Goal: Task Accomplishment & Management: Use online tool/utility

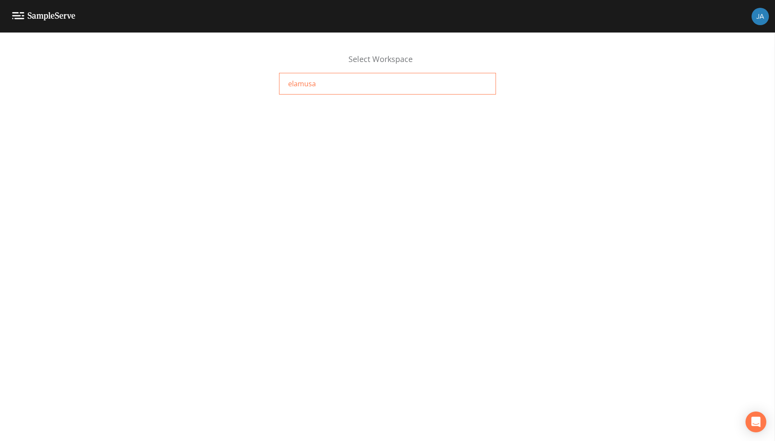
click at [315, 83] on div "elamusa" at bounding box center [387, 84] width 217 height 22
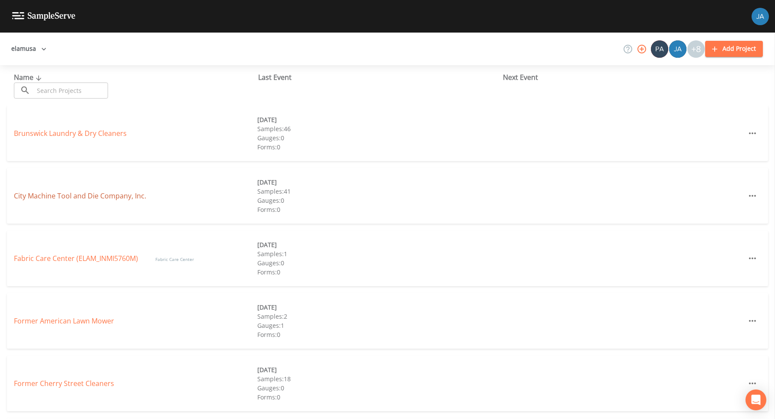
click at [61, 197] on link "City Machine Tool and Die Company, Inc." at bounding box center [80, 196] width 132 height 10
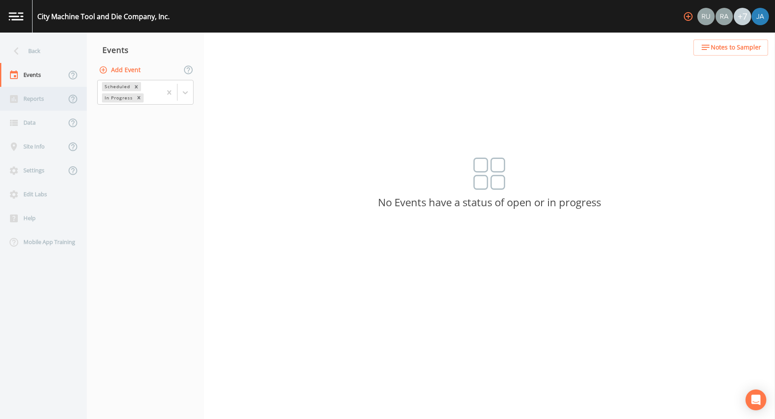
click at [29, 101] on div "Reports" at bounding box center [33, 99] width 66 height 24
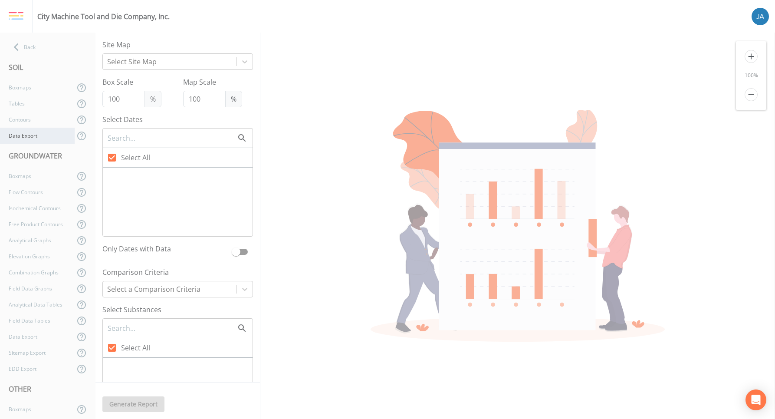
checkbox input "false"
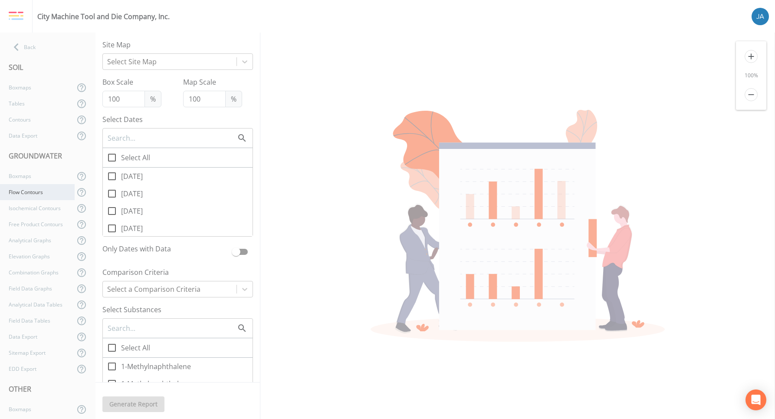
click at [34, 191] on div "Flow Contours" at bounding box center [37, 192] width 75 height 16
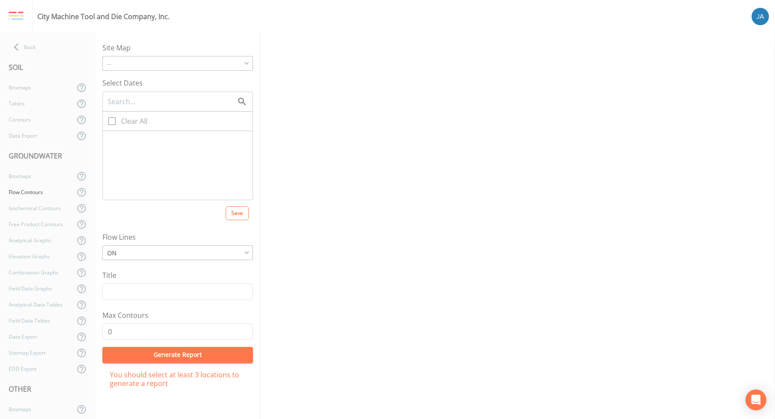
checkbox input "true"
type input "5"
click at [115, 138] on icon at bounding box center [112, 139] width 10 height 10
click at [111, 138] on input "[DATE]" at bounding box center [107, 135] width 9 height 9
checkbox input "false"
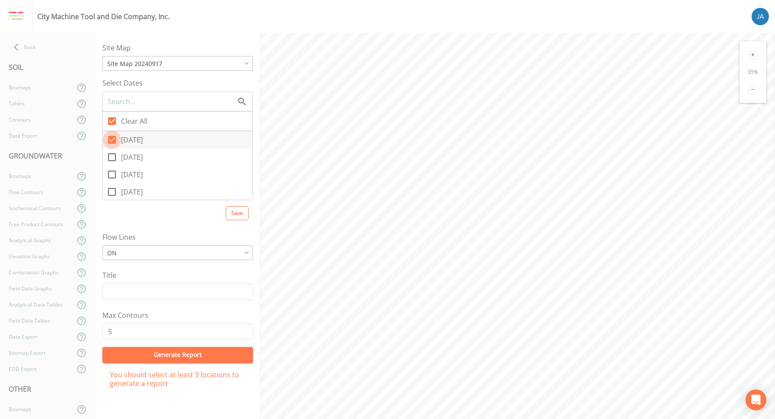
checkbox input "false"
click at [112, 120] on label "Clear All" at bounding box center [178, 121] width 150 height 20
click at [112, 140] on icon at bounding box center [112, 139] width 10 height 10
click at [111, 139] on input "[DATE]" at bounding box center [107, 135] width 9 height 9
checkbox input "true"
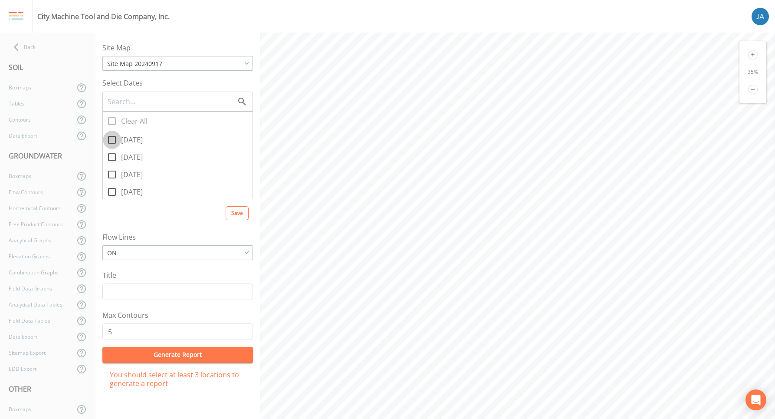
checkbox input "true"
click at [112, 140] on icon at bounding box center [112, 139] width 10 height 10
click at [111, 139] on input "[DATE]" at bounding box center [107, 135] width 9 height 9
checkbox input "false"
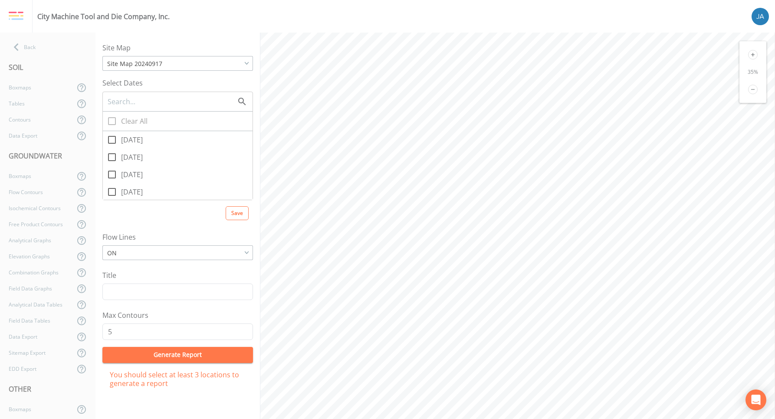
click at [112, 140] on icon at bounding box center [112, 139] width 10 height 10
click at [111, 139] on input "[DATE]" at bounding box center [107, 135] width 9 height 9
checkbox input "true"
click at [112, 156] on icon at bounding box center [112, 157] width 10 height 10
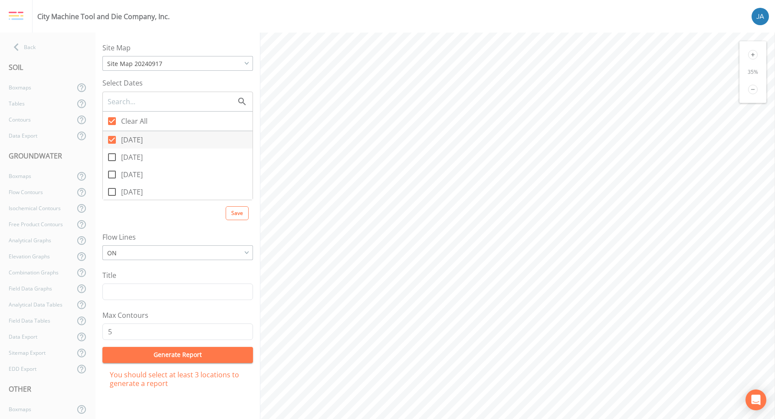
click at [111, 156] on input "[DATE]" at bounding box center [107, 152] width 9 height 9
checkbox input "true"
click at [113, 173] on icon at bounding box center [112, 174] width 10 height 10
click at [111, 173] on input "[DATE]" at bounding box center [107, 169] width 9 height 9
checkbox input "true"
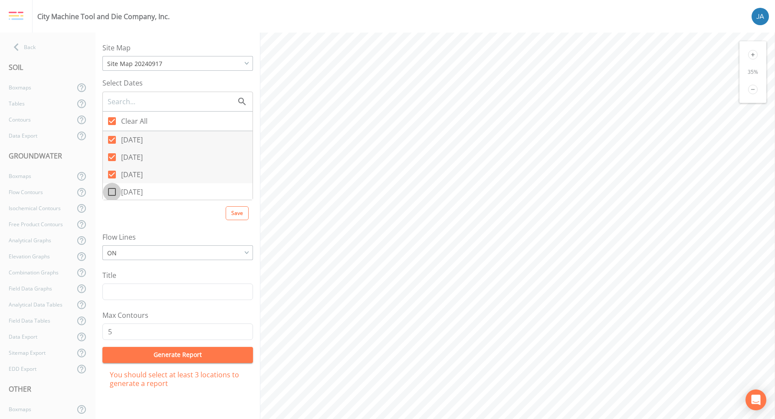
click at [113, 191] on icon at bounding box center [112, 192] width 10 height 10
click at [111, 191] on input "[DATE]" at bounding box center [107, 187] width 9 height 9
click at [110, 144] on icon at bounding box center [112, 143] width 10 height 10
click at [110, 143] on input "[DATE]" at bounding box center [107, 138] width 9 height 9
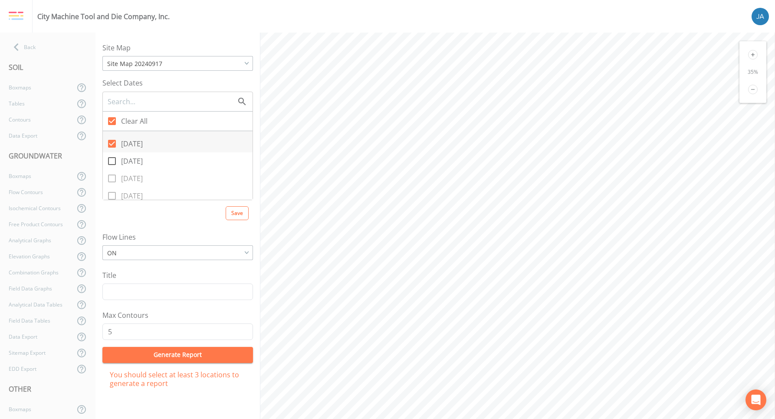
checkbox input "false"
click at [111, 141] on icon at bounding box center [112, 139] width 10 height 10
click at [111, 139] on input "[DATE]" at bounding box center [107, 135] width 9 height 9
checkbox input "false"
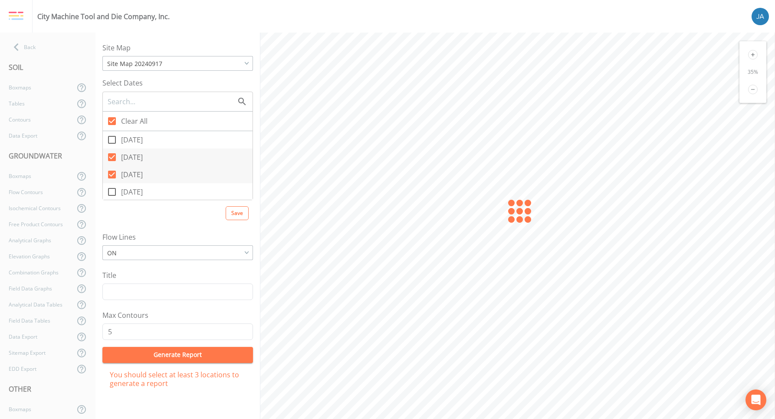
click at [111, 154] on icon at bounding box center [112, 157] width 8 height 8
click at [111, 154] on input "[DATE]" at bounding box center [107, 152] width 9 height 9
checkbox input "false"
click at [113, 174] on icon at bounding box center [112, 174] width 8 height 8
click at [111, 174] on input "[DATE]" at bounding box center [107, 169] width 9 height 9
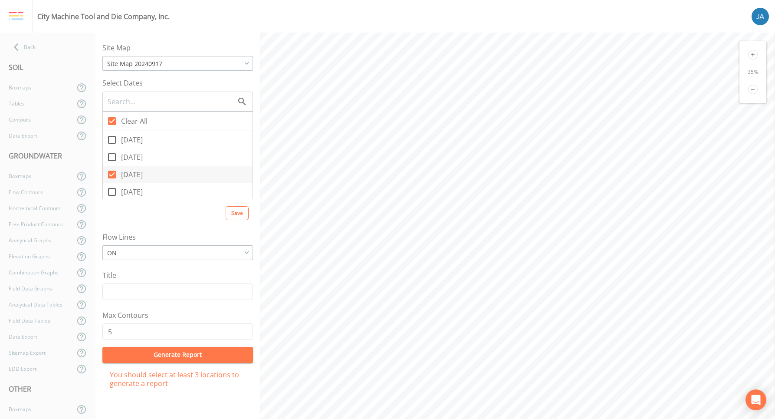
checkbox input "false"
click at [107, 166] on icon at bounding box center [112, 165] width 10 height 10
click at [107, 165] on input "[DATE]" at bounding box center [107, 160] width 9 height 9
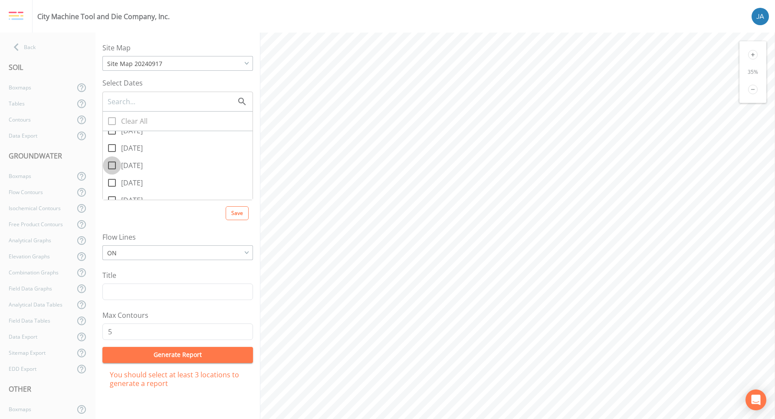
checkbox input "true"
click at [753, 54] on icon at bounding box center [753, 55] width 10 height 10
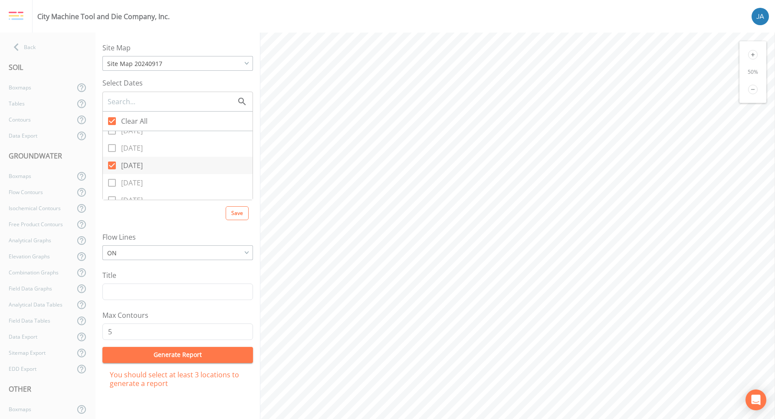
click at [753, 54] on icon at bounding box center [753, 55] width 10 height 10
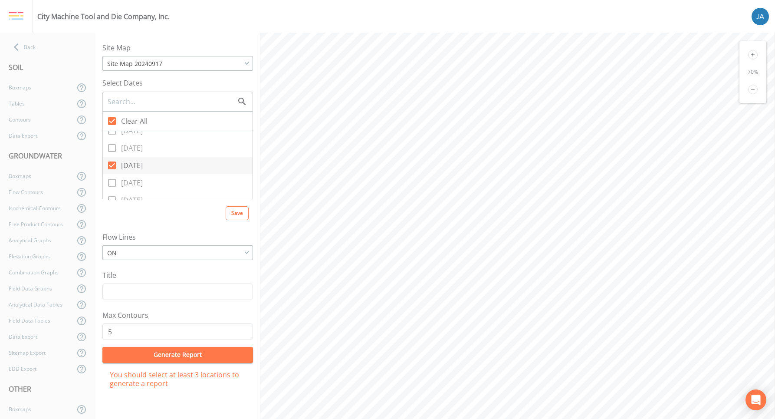
click at [753, 54] on icon at bounding box center [753, 55] width 10 height 10
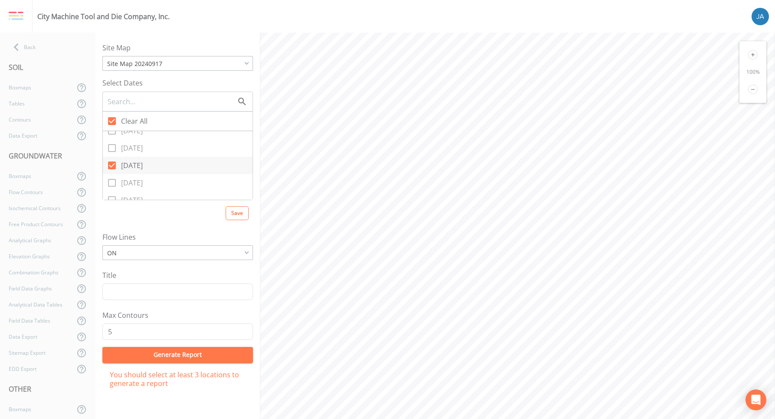
click at [753, 54] on icon at bounding box center [753, 55] width 10 height 10
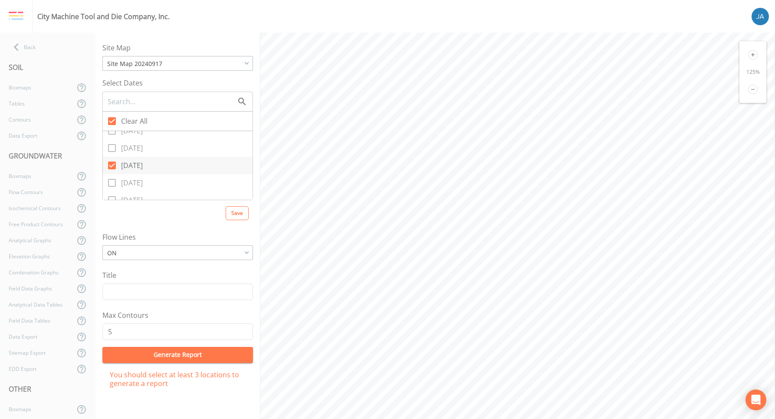
click at [753, 54] on icon at bounding box center [753, 55] width 10 height 10
click at [753, 94] on div "130 %" at bounding box center [752, 72] width 27 height 62
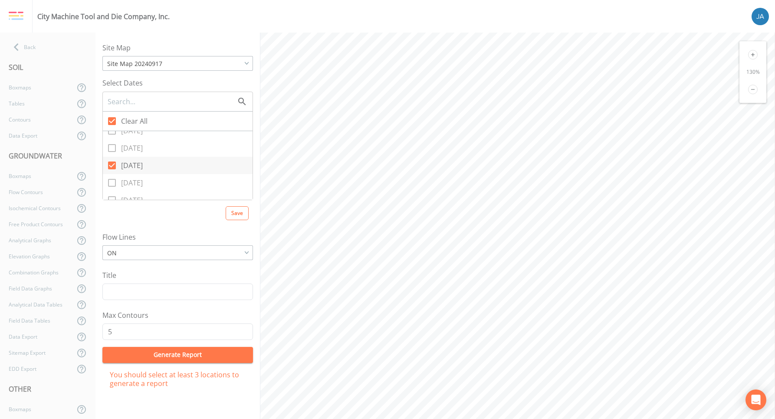
click at [753, 92] on icon at bounding box center [753, 90] width 10 height 10
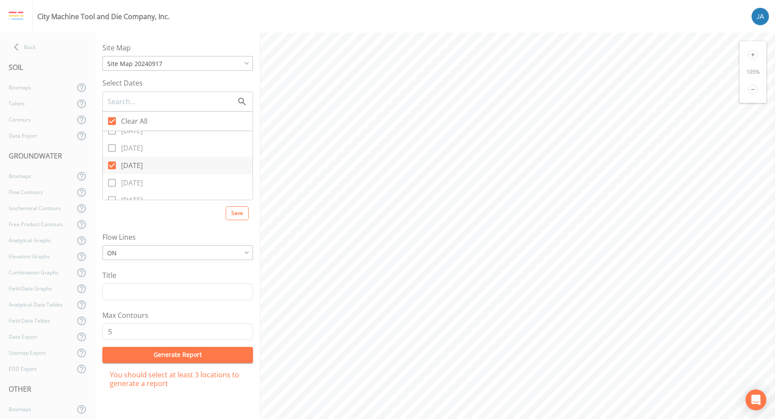
click at [753, 92] on icon at bounding box center [753, 90] width 10 height 10
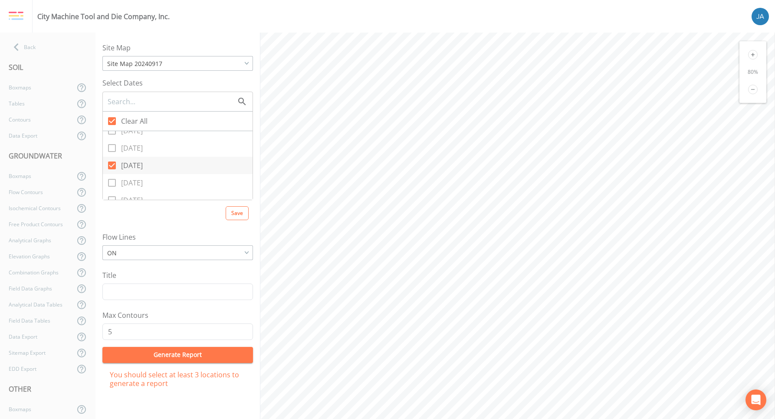
click at [111, 164] on icon at bounding box center [112, 165] width 8 height 8
click at [111, 164] on input "[DATE]" at bounding box center [107, 160] width 9 height 9
checkbox input "false"
click at [111, 150] on icon at bounding box center [112, 148] width 10 height 10
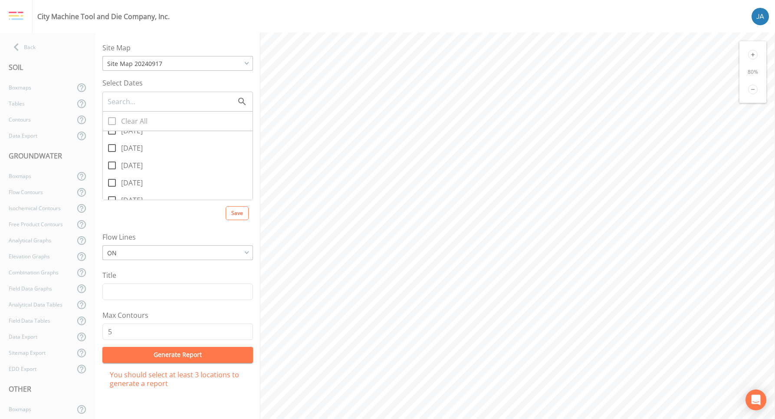
click at [111, 147] on input "[DATE]" at bounding box center [107, 143] width 9 height 9
checkbox input "true"
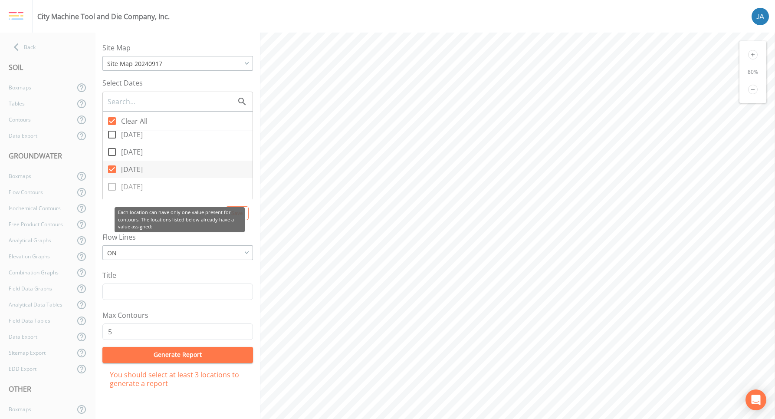
scroll to position [29, 0]
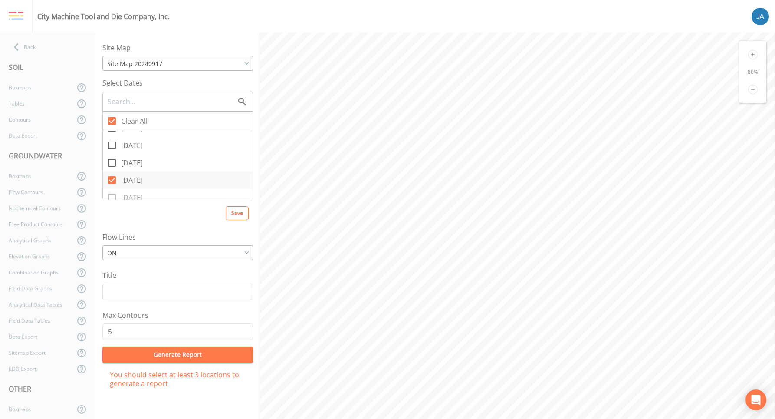
click at [111, 162] on icon at bounding box center [112, 162] width 10 height 10
click at [111, 162] on input "[DATE]" at bounding box center [107, 158] width 9 height 9
checkbox input "true"
click at [114, 144] on icon at bounding box center [112, 145] width 10 height 10
click at [111, 144] on input "[DATE]" at bounding box center [107, 140] width 9 height 9
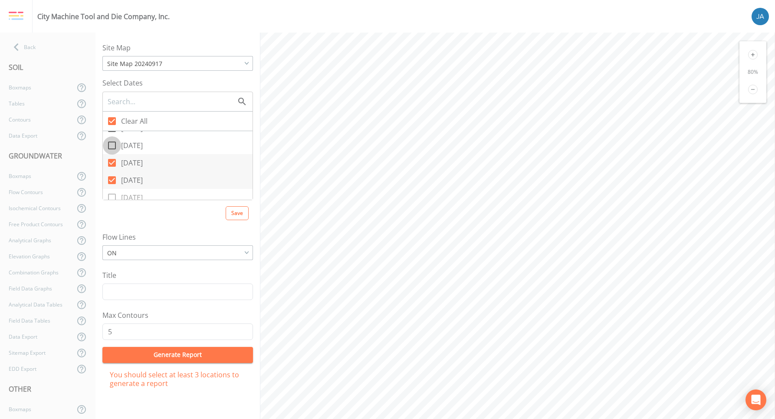
checkbox input "true"
click at [114, 155] on icon at bounding box center [112, 157] width 10 height 10
click at [111, 155] on input "[DATE]" at bounding box center [107, 152] width 9 height 9
checkbox input "true"
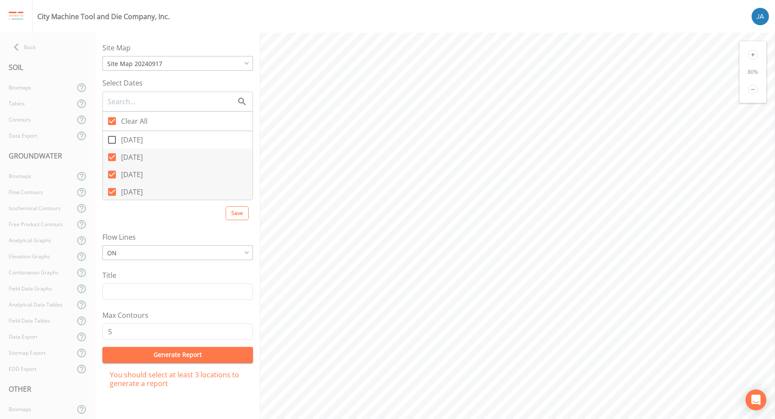
click at [112, 139] on icon at bounding box center [112, 139] width 10 height 10
click at [111, 139] on input "[DATE]" at bounding box center [107, 135] width 9 height 9
checkbox input "true"
click at [114, 152] on icon at bounding box center [112, 157] width 10 height 10
click at [111, 152] on input "[DATE]" at bounding box center [107, 152] width 9 height 9
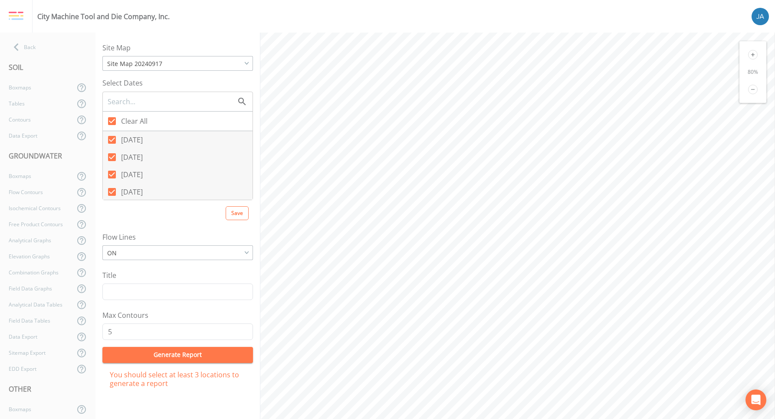
checkbox input "false"
click at [110, 170] on input "[DATE]" at bounding box center [107, 169] width 9 height 9
checkbox input "false"
click at [114, 192] on icon at bounding box center [112, 192] width 8 height 8
click at [111, 191] on input "[DATE]" at bounding box center [107, 187] width 9 height 9
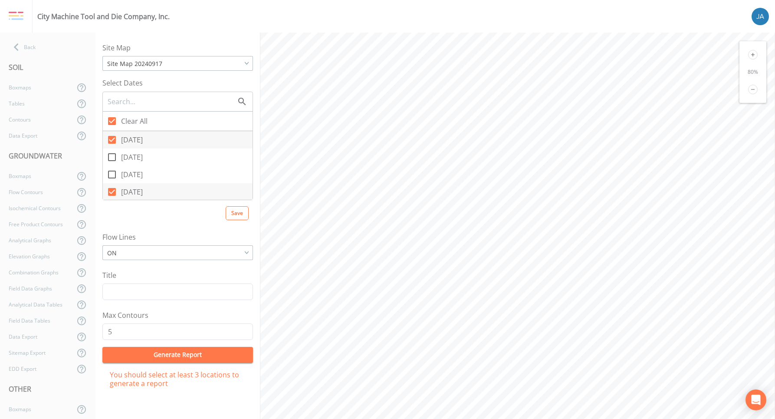
checkbox input "false"
click at [111, 158] on icon at bounding box center [112, 156] width 8 height 8
click at [111, 155] on input "[DATE]" at bounding box center [107, 151] width 9 height 9
click at [111, 158] on icon at bounding box center [112, 156] width 10 height 10
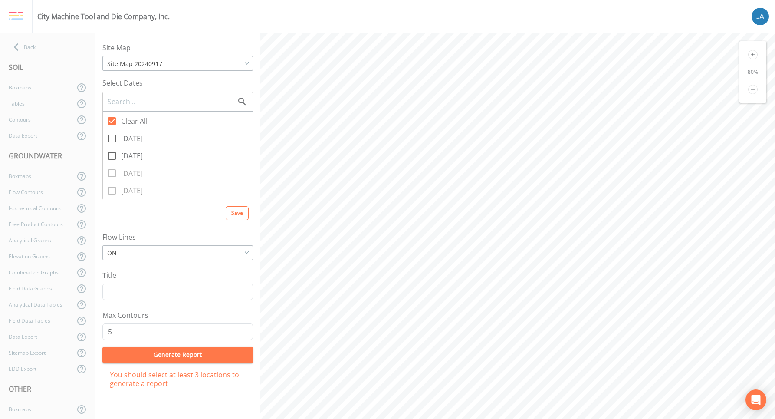
click at [111, 155] on input "[DATE]" at bounding box center [107, 151] width 9 height 9
click at [111, 158] on icon at bounding box center [112, 156] width 8 height 8
click at [111, 155] on input "[DATE]" at bounding box center [107, 151] width 9 height 9
checkbox input "false"
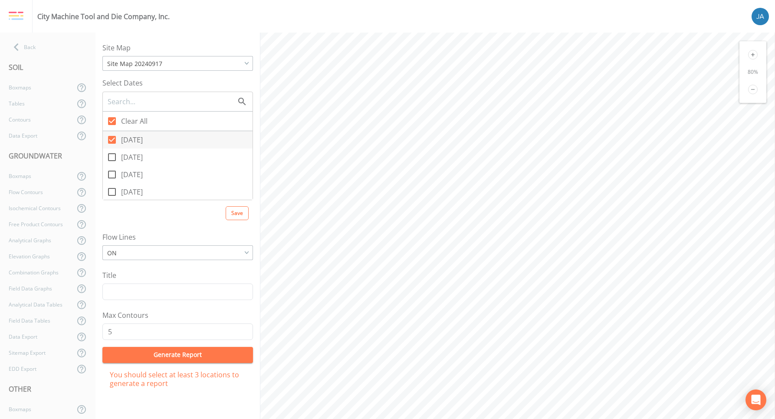
click at [111, 141] on icon at bounding box center [112, 140] width 8 height 8
click at [111, 139] on input "[DATE]" at bounding box center [107, 135] width 9 height 9
checkbox input "false"
click at [113, 155] on icon at bounding box center [112, 157] width 10 height 10
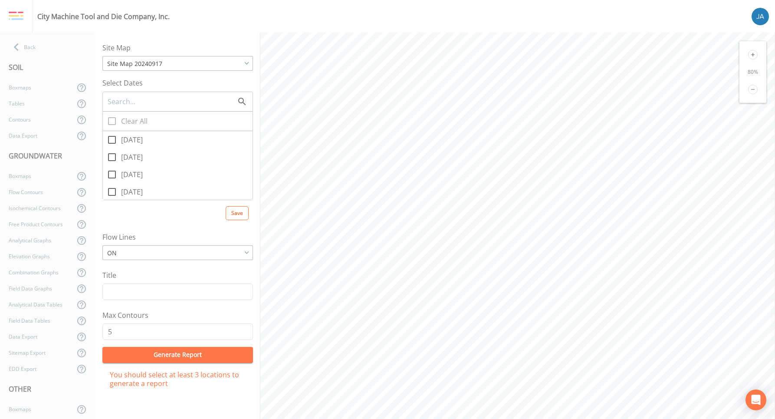
click at [111, 155] on input "[DATE]" at bounding box center [107, 152] width 9 height 9
checkbox input "true"
click at [113, 155] on icon at bounding box center [112, 157] width 8 height 8
click at [111, 155] on input "[DATE]" at bounding box center [107, 152] width 9 height 9
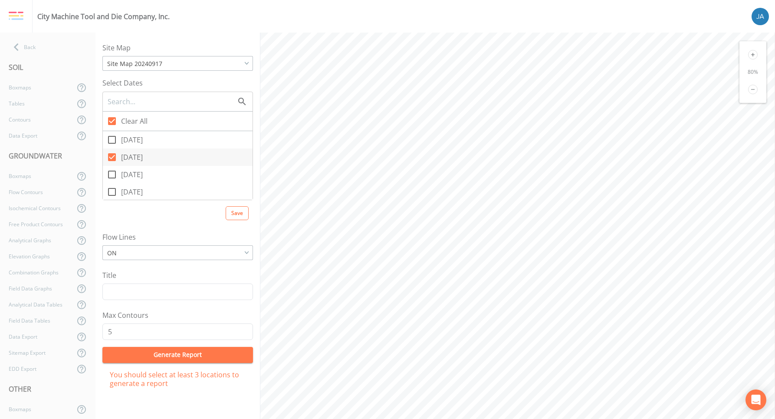
checkbox input "false"
click at [112, 134] on icon at bounding box center [112, 139] width 10 height 10
click at [111, 134] on input "[DATE]" at bounding box center [107, 135] width 9 height 9
checkbox input "true"
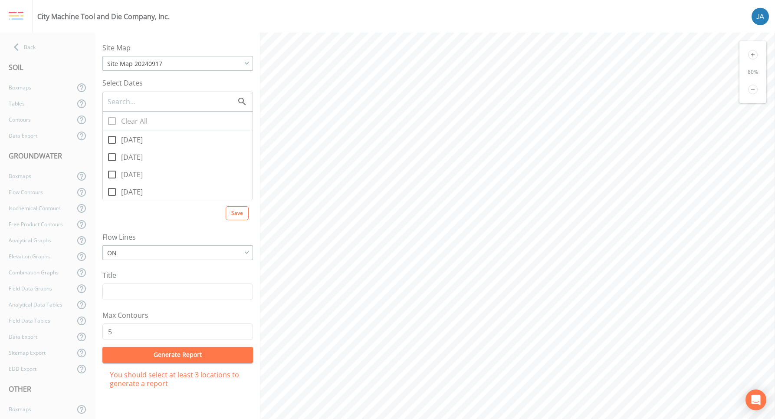
checkbox input "true"
click at [111, 156] on icon at bounding box center [112, 157] width 10 height 10
click at [111, 156] on input "[DATE]" at bounding box center [107, 152] width 9 height 9
checkbox input "true"
click at [114, 174] on icon at bounding box center [112, 174] width 10 height 10
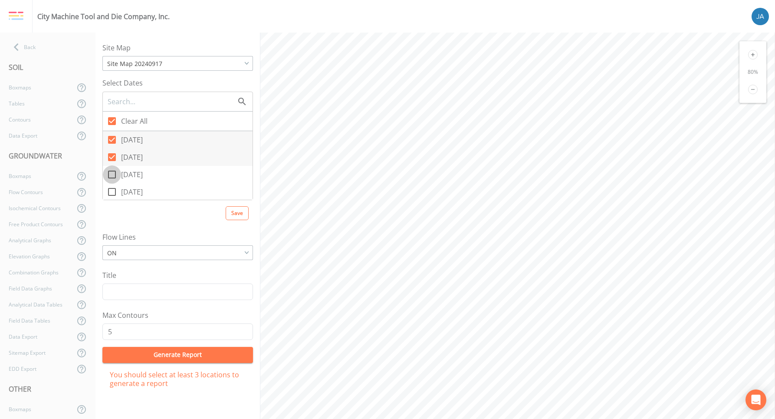
click at [111, 174] on input "[DATE]" at bounding box center [107, 169] width 9 height 9
click at [751, 91] on icon at bounding box center [753, 90] width 10 height 10
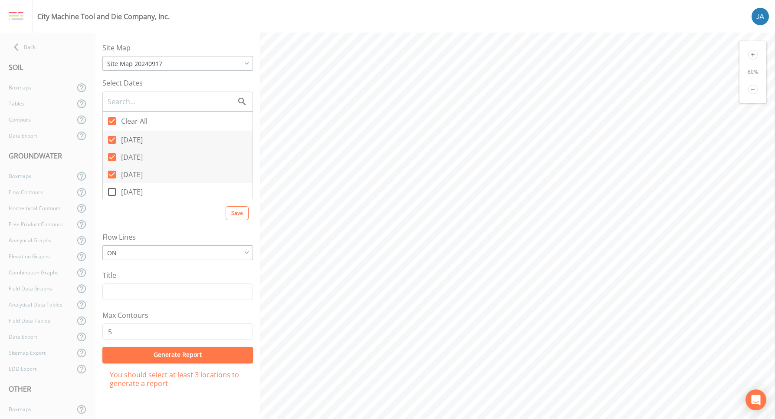
click at [751, 91] on icon at bounding box center [753, 90] width 10 height 10
click at [112, 176] on icon at bounding box center [112, 174] width 8 height 8
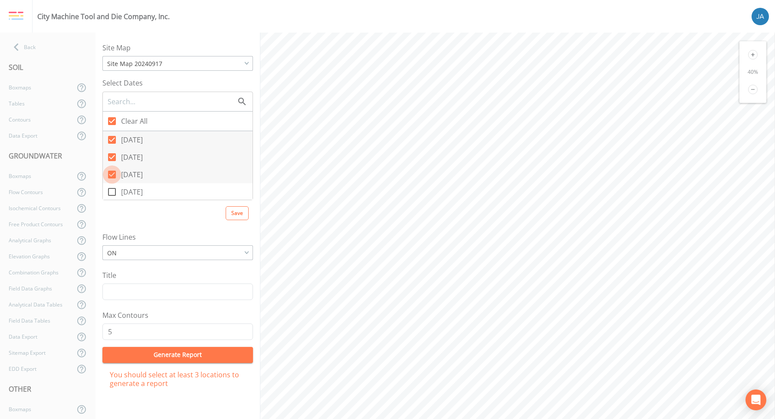
click at [111, 174] on input "[DATE]" at bounding box center [107, 169] width 9 height 9
click at [112, 175] on icon at bounding box center [112, 174] width 10 height 10
click at [111, 174] on input "[DATE]" at bounding box center [107, 169] width 9 height 9
checkbox input "true"
click at [113, 190] on icon at bounding box center [112, 192] width 10 height 10
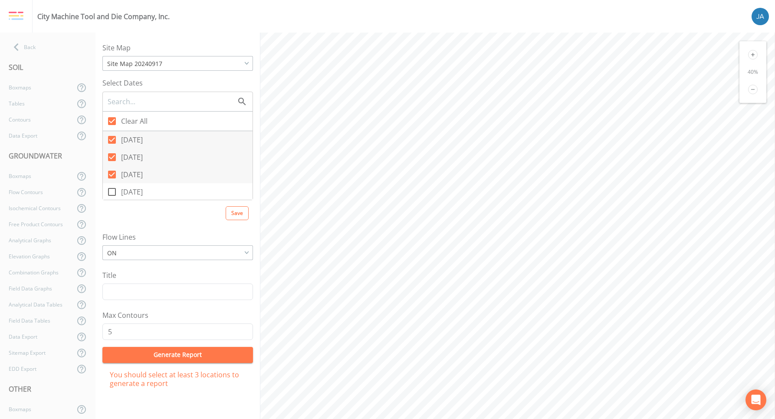
click at [111, 190] on input "[DATE]" at bounding box center [107, 187] width 9 height 9
click at [113, 190] on icon at bounding box center [112, 192] width 8 height 8
click at [111, 190] on input "[DATE]" at bounding box center [107, 187] width 9 height 9
click at [113, 190] on icon at bounding box center [112, 192] width 10 height 10
click at [111, 190] on input "[DATE]" at bounding box center [107, 187] width 9 height 9
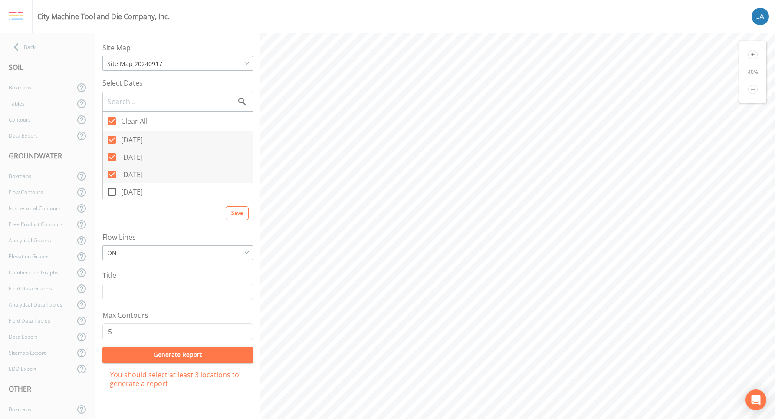
checkbox input "true"
click at [112, 167] on icon at bounding box center [112, 165] width 10 height 10
click at [111, 165] on input "[DATE]" at bounding box center [107, 161] width 9 height 9
checkbox input "true"
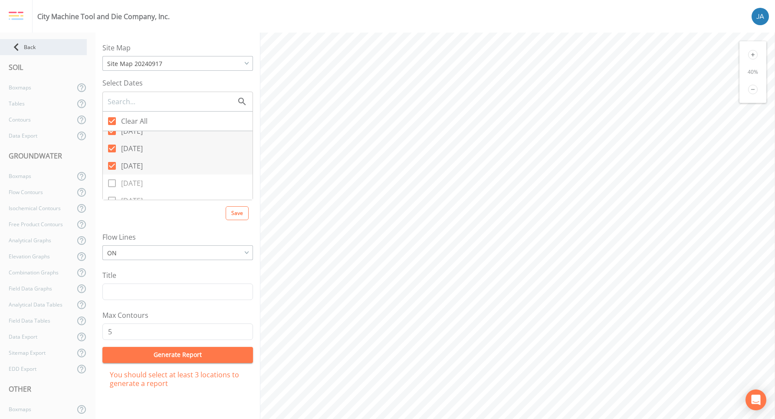
click at [25, 54] on div "Back" at bounding box center [43, 47] width 87 height 16
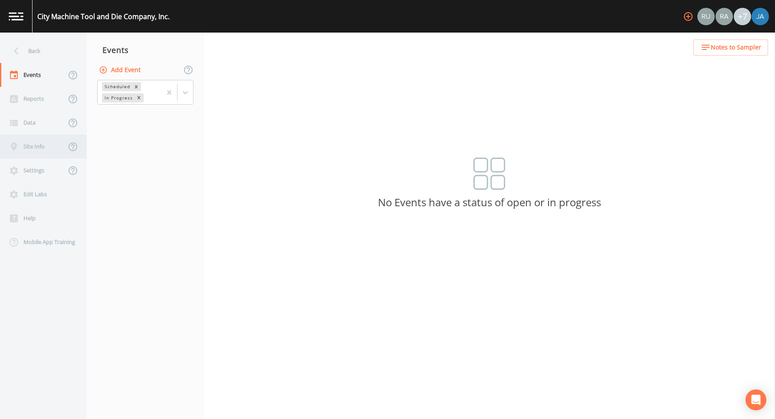
click at [34, 154] on div "Site Info" at bounding box center [33, 146] width 66 height 24
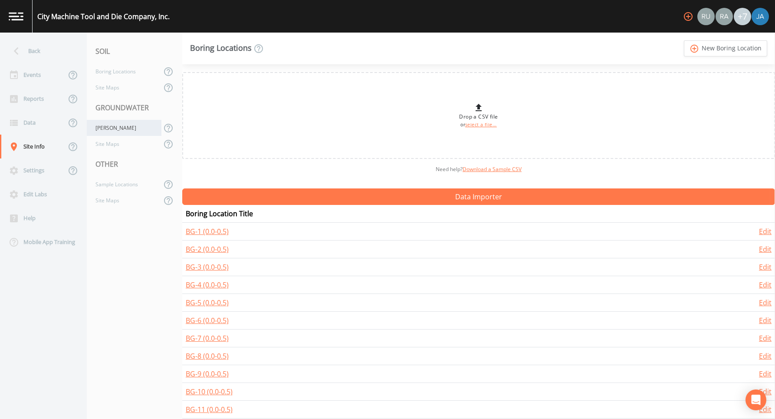
click at [112, 135] on div "[PERSON_NAME]" at bounding box center [124, 128] width 75 height 16
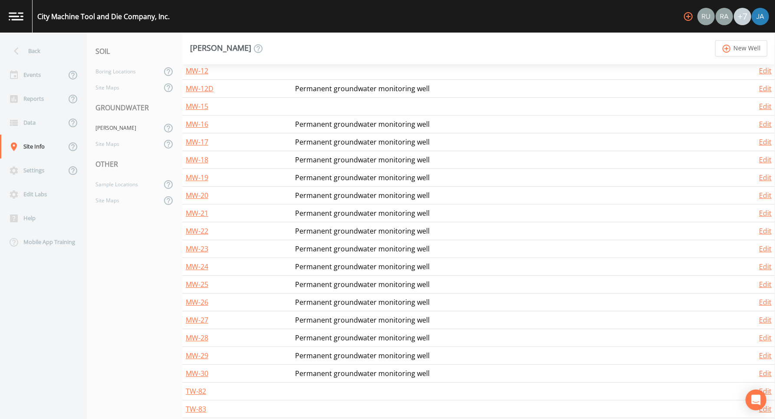
scroll to position [416, 0]
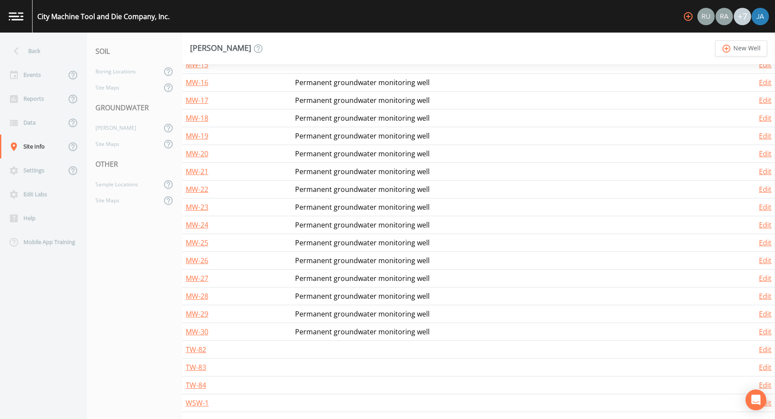
click at [307, 346] on td at bounding box center [503, 349] width 425 height 18
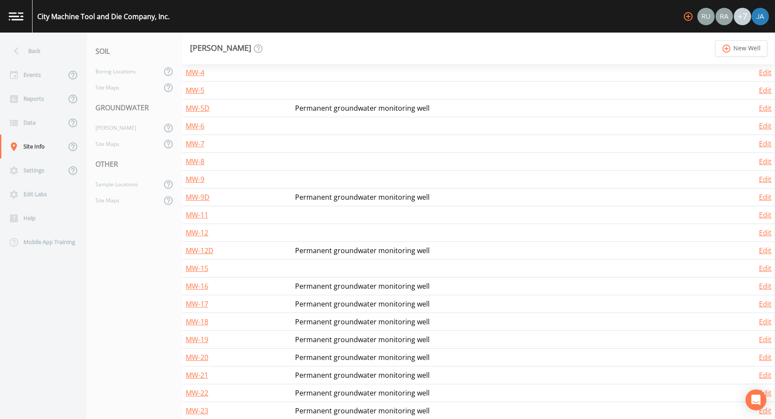
scroll to position [0, 0]
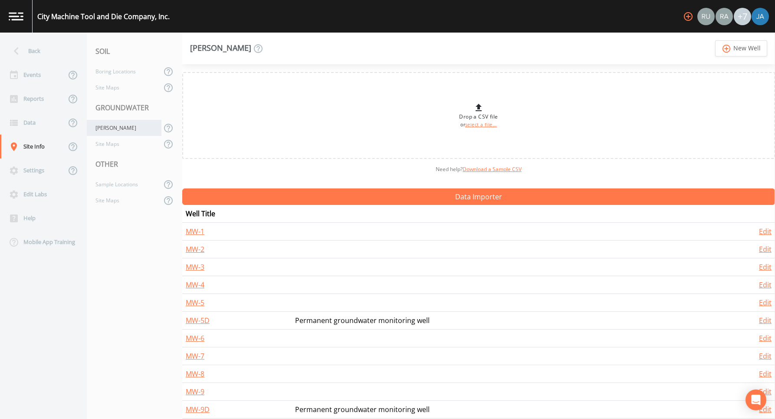
click at [106, 131] on div "[PERSON_NAME]" at bounding box center [124, 128] width 75 height 16
click at [105, 146] on div "Site Maps" at bounding box center [124, 144] width 75 height 16
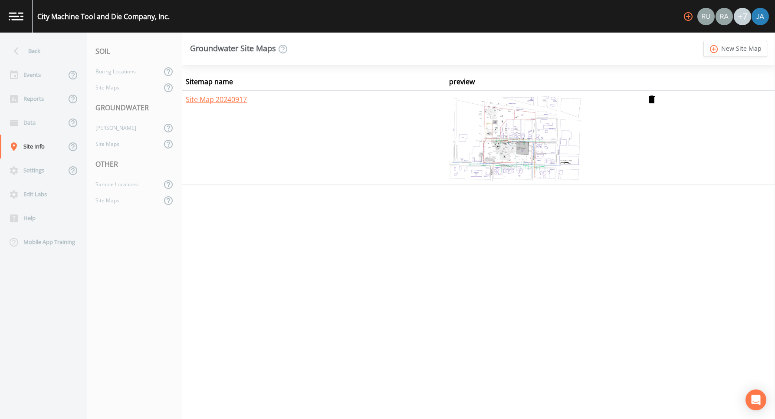
click at [533, 137] on img at bounding box center [516, 137] width 134 height 87
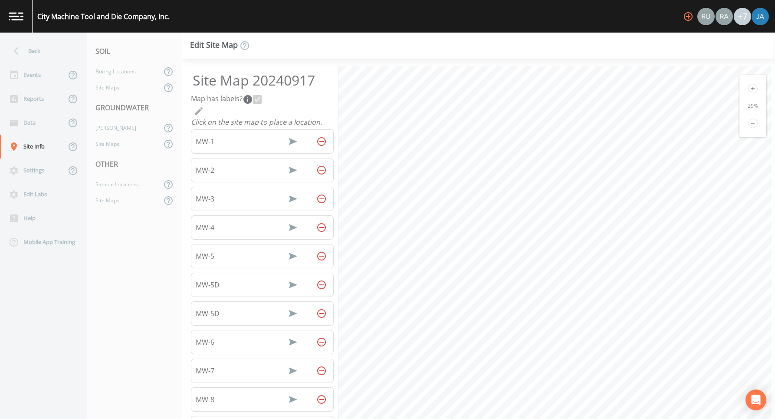
click at [749, 86] on icon at bounding box center [753, 89] width 10 height 10
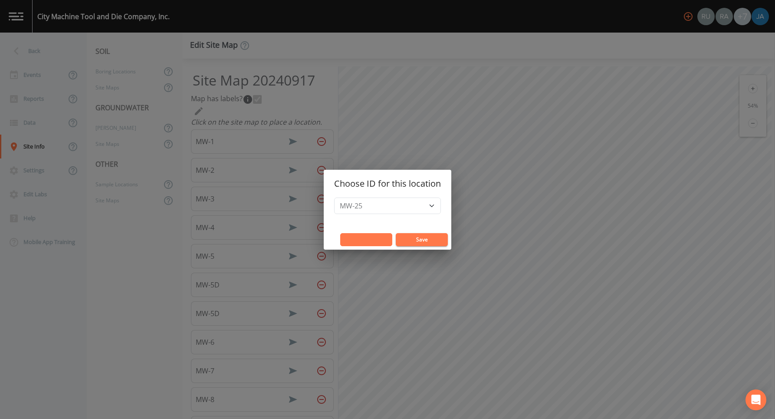
click at [382, 238] on button "Cancel" at bounding box center [366, 239] width 52 height 13
click at [410, 239] on button "Save" at bounding box center [422, 239] width 52 height 13
click at [423, 237] on button "Save" at bounding box center [422, 239] width 52 height 13
click at [408, 237] on button "Save" at bounding box center [422, 239] width 52 height 13
click at [408, 234] on button "Save" at bounding box center [422, 239] width 52 height 13
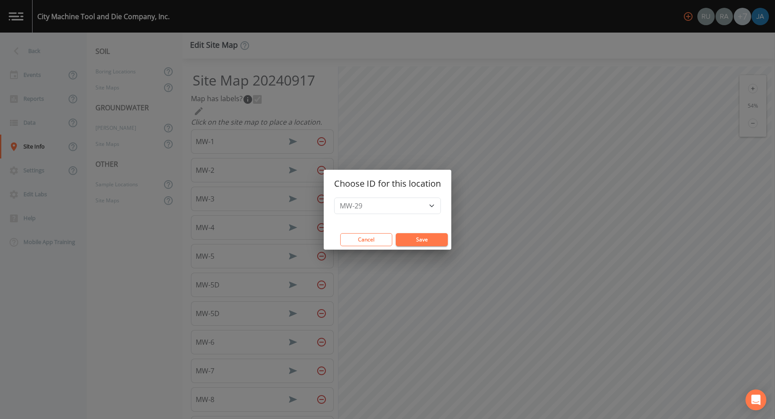
click at [411, 240] on button "Save" at bounding box center [422, 239] width 52 height 13
click at [416, 236] on button "Save" at bounding box center [422, 239] width 52 height 13
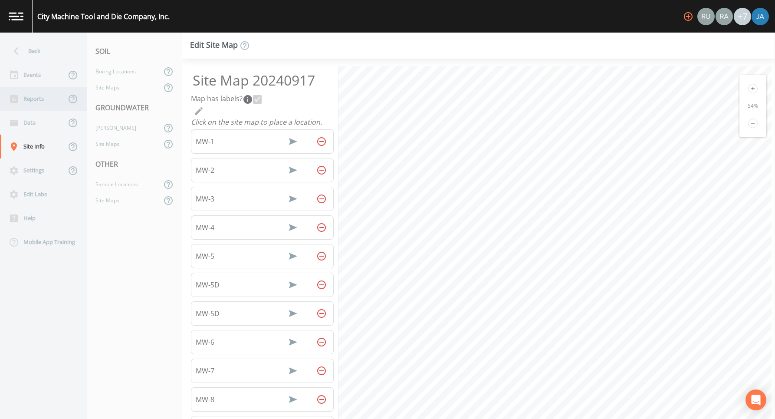
click at [33, 103] on div "Reports" at bounding box center [33, 99] width 66 height 24
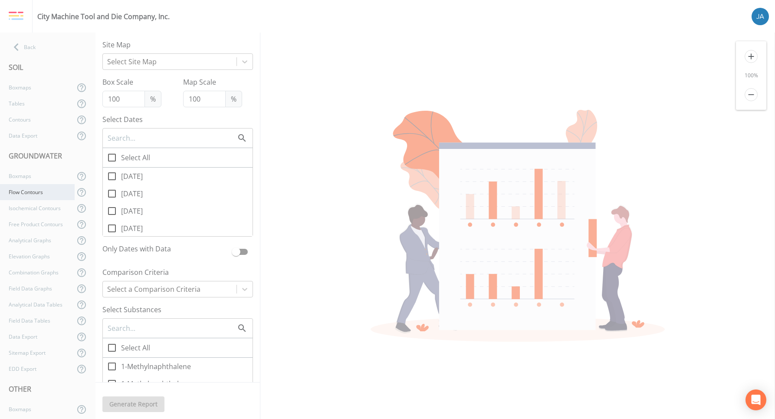
click at [28, 195] on div "Flow Contours" at bounding box center [37, 192] width 75 height 16
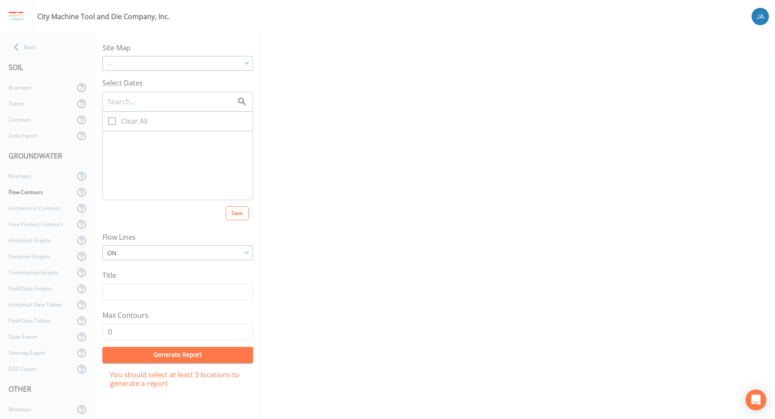
checkbox input "true"
type input "5"
click at [111, 136] on icon at bounding box center [112, 140] width 8 height 8
click at [111, 136] on input "[DATE]" at bounding box center [107, 135] width 9 height 9
checkbox input "false"
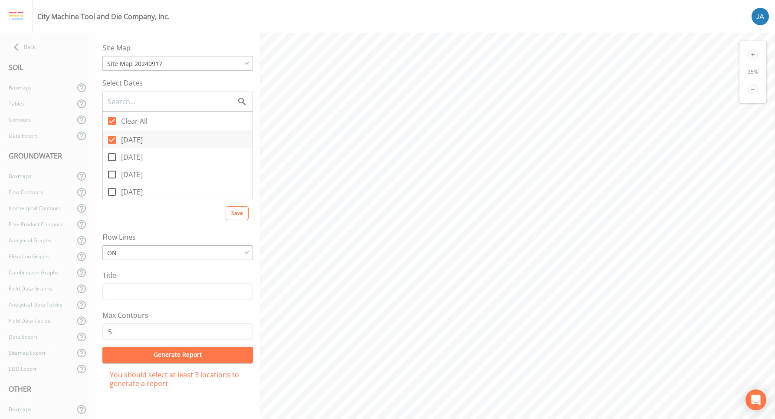
checkbox input "false"
click at [112, 190] on icon at bounding box center [112, 192] width 10 height 10
click at [111, 190] on input "[DATE]" at bounding box center [107, 187] width 9 height 9
checkbox input "true"
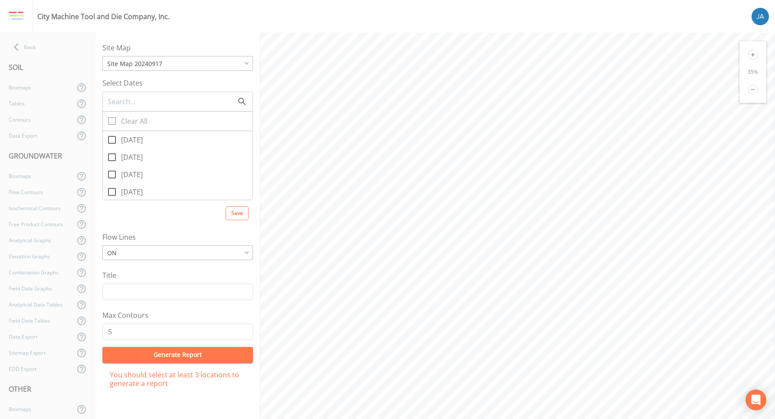
checkbox input "true"
click at [23, 45] on div "Back" at bounding box center [43, 47] width 87 height 16
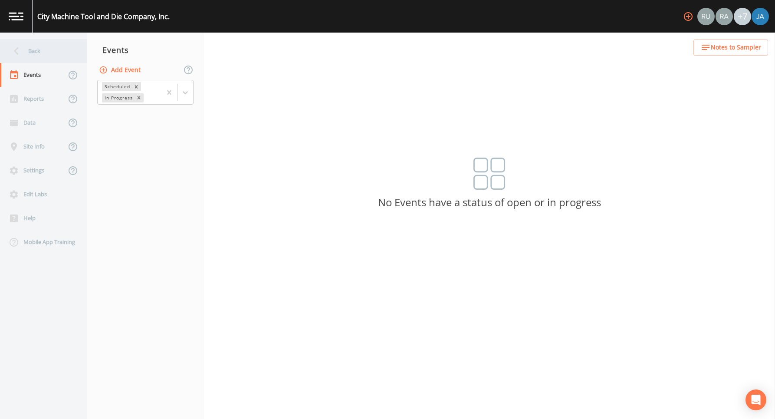
click at [23, 46] on icon at bounding box center [16, 50] width 15 height 15
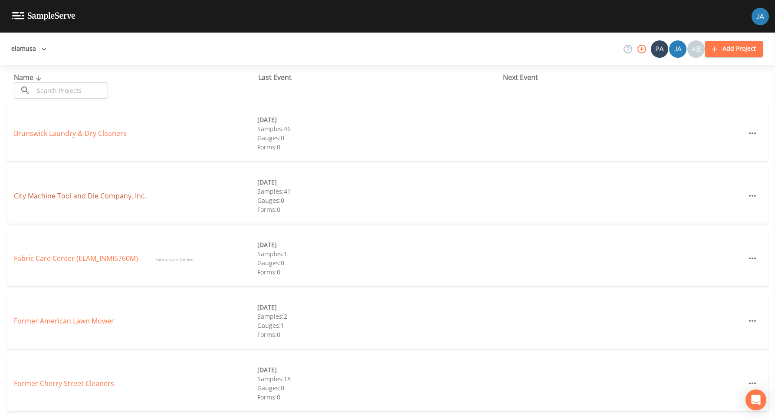
click at [49, 191] on link "City Machine Tool and Die Company, Inc." at bounding box center [80, 196] width 132 height 10
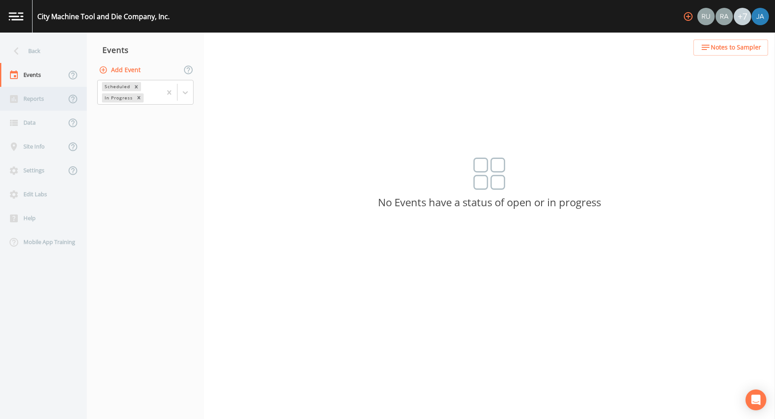
click at [31, 101] on div "Reports" at bounding box center [33, 99] width 66 height 24
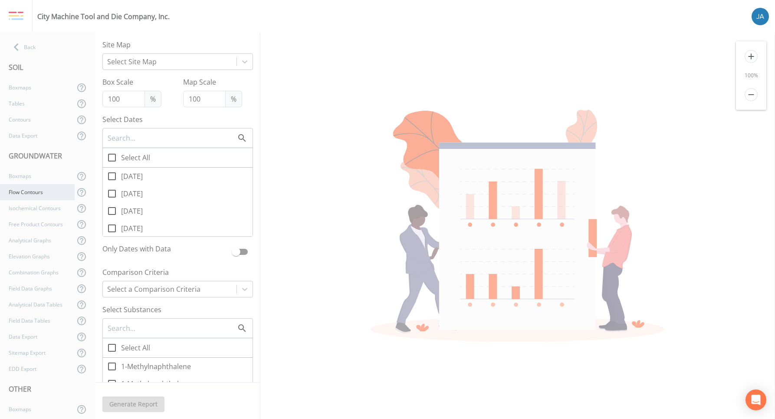
click at [40, 190] on div "Flow Contours" at bounding box center [37, 192] width 75 height 16
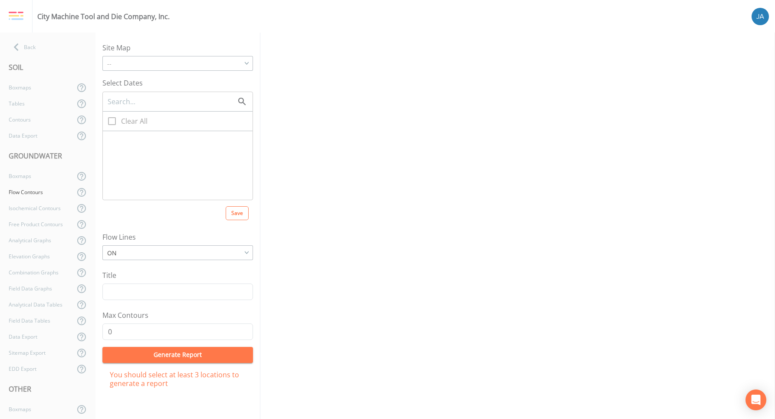
checkbox input "true"
type input "5"
click at [115, 139] on icon at bounding box center [112, 140] width 8 height 8
click at [111, 139] on input "[DATE]" at bounding box center [107, 135] width 9 height 9
checkbox input "false"
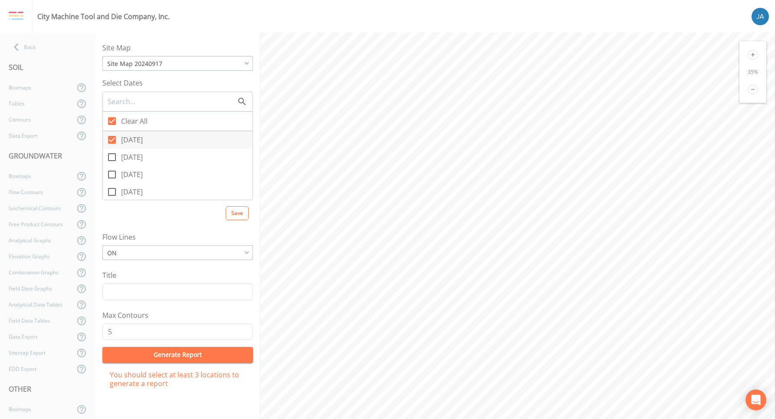
checkbox input "false"
click at [115, 158] on icon at bounding box center [112, 157] width 10 height 10
click at [111, 157] on input "[DATE]" at bounding box center [107, 152] width 9 height 9
checkbox input "true"
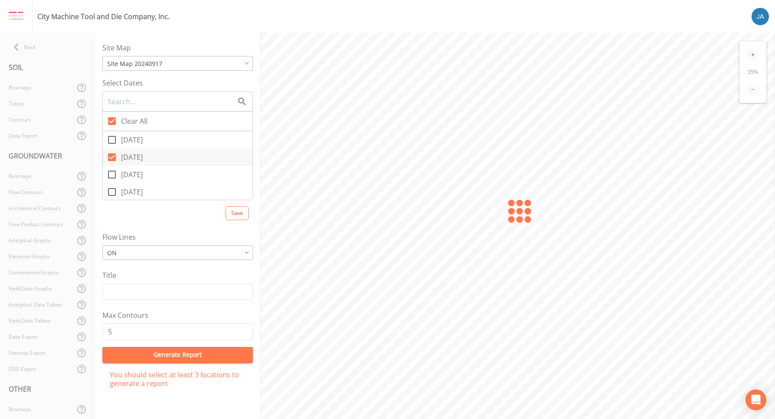
click at [115, 158] on icon at bounding box center [112, 157] width 8 height 8
click at [111, 157] on input "[DATE]" at bounding box center [107, 152] width 9 height 9
checkbox input "false"
click at [115, 158] on icon at bounding box center [112, 157] width 10 height 10
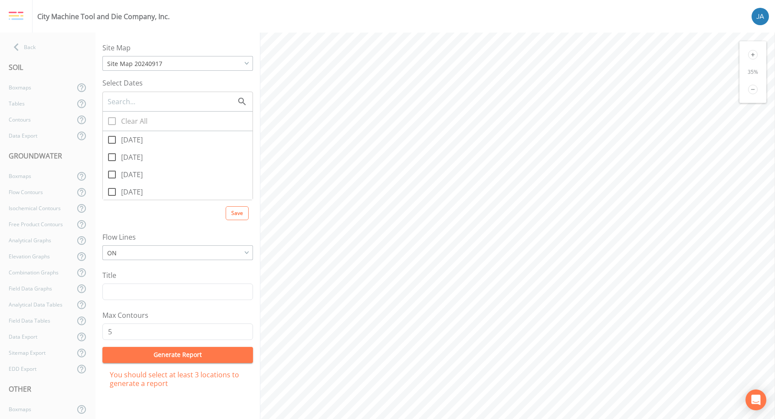
click at [111, 157] on input "[DATE]" at bounding box center [107, 152] width 9 height 9
checkbox input "true"
click at [115, 158] on icon at bounding box center [112, 157] width 8 height 8
click at [111, 157] on input "[DATE]" at bounding box center [107, 152] width 9 height 9
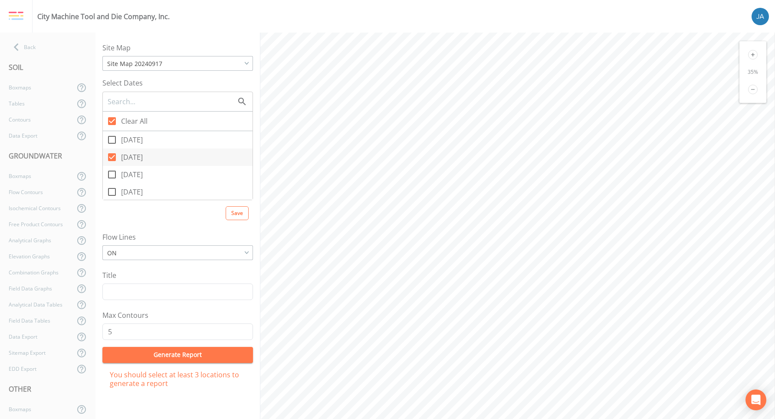
checkbox input "false"
click at [113, 172] on icon at bounding box center [112, 174] width 10 height 10
click at [111, 172] on input "[DATE]" at bounding box center [107, 169] width 9 height 9
checkbox input "true"
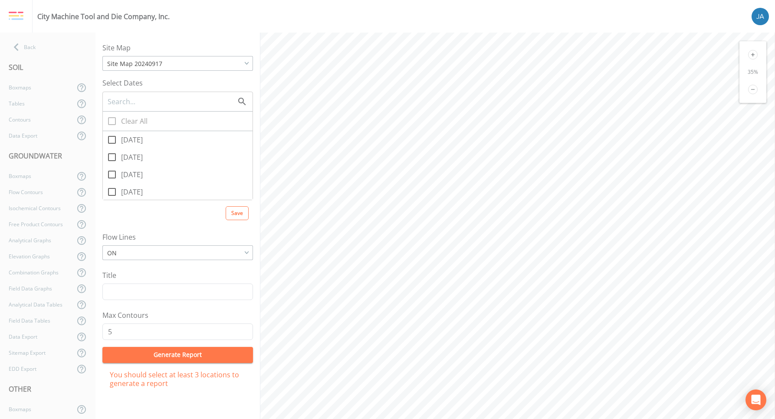
checkbox input "true"
click at [113, 172] on icon at bounding box center [112, 174] width 8 height 8
click at [111, 172] on input "[DATE]" at bounding box center [107, 169] width 9 height 9
checkbox input "false"
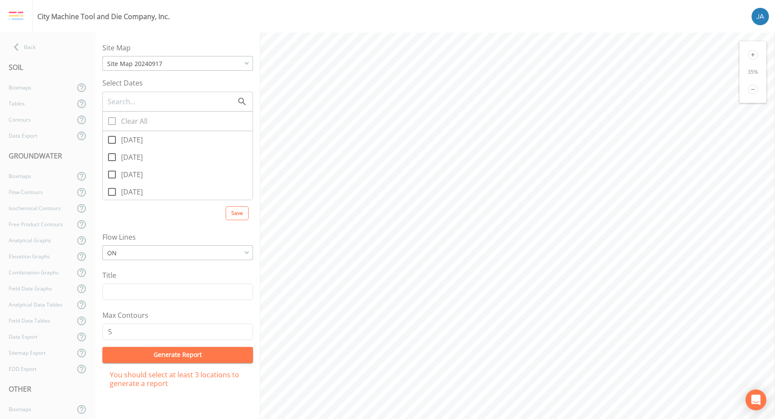
click at [112, 190] on icon at bounding box center [112, 192] width 10 height 10
click at [111, 190] on input "[DATE]" at bounding box center [107, 187] width 9 height 9
checkbox input "true"
click at [112, 190] on icon at bounding box center [112, 192] width 8 height 8
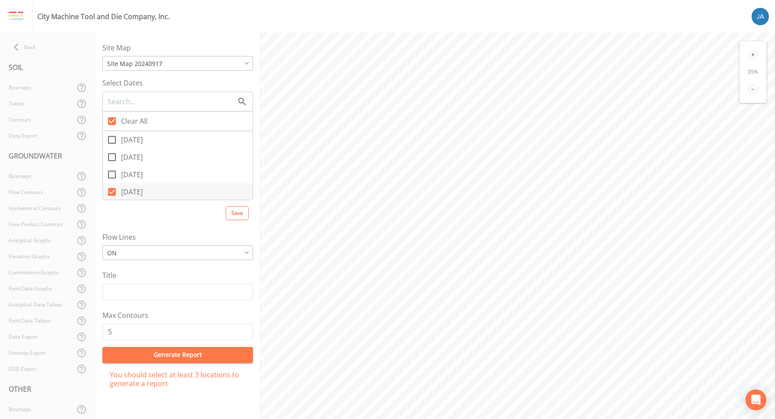
click at [111, 190] on input "[DATE]" at bounding box center [107, 187] width 9 height 9
checkbox input "false"
click at [113, 140] on icon at bounding box center [112, 140] width 10 height 10
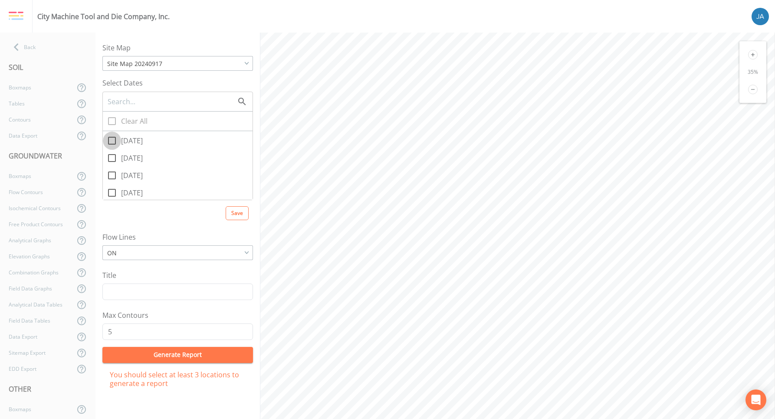
click at [111, 140] on input "[DATE]" at bounding box center [107, 135] width 9 height 9
checkbox input "true"
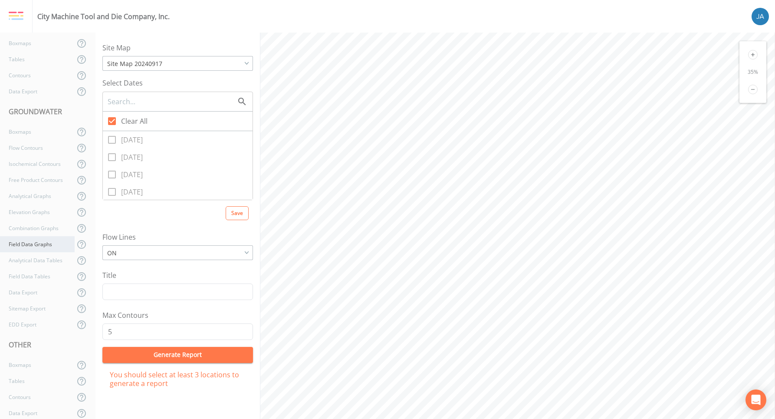
scroll to position [55, 0]
click at [39, 252] on div "Analytical Data Tables" at bounding box center [37, 249] width 75 height 16
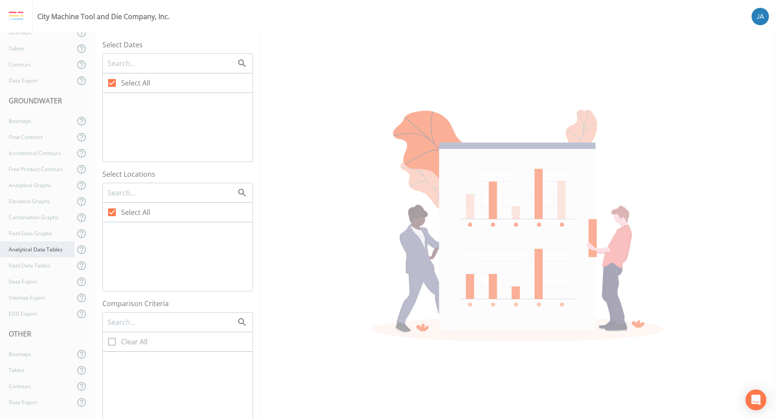
checkbox input "false"
checkbox input "true"
checkbox input "false"
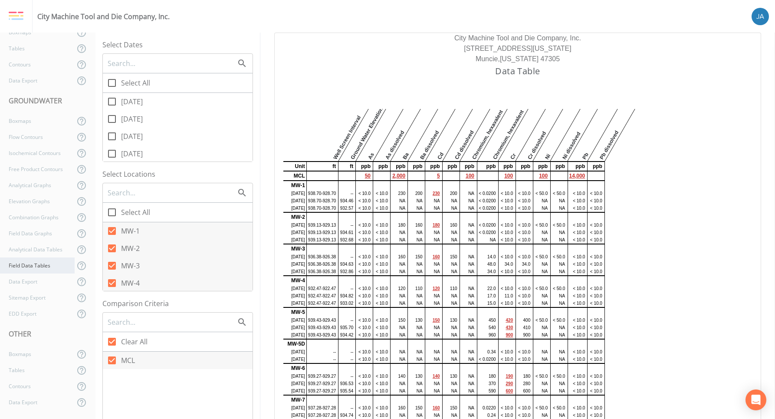
click at [31, 270] on div "Field Data Tables" at bounding box center [37, 265] width 75 height 16
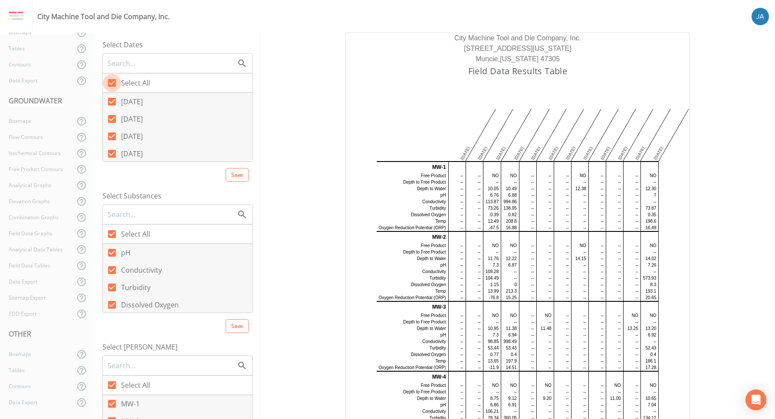
click at [112, 80] on icon at bounding box center [112, 83] width 8 height 8
click at [111, 80] on input "Select All" at bounding box center [107, 78] width 9 height 9
checkbox input "false"
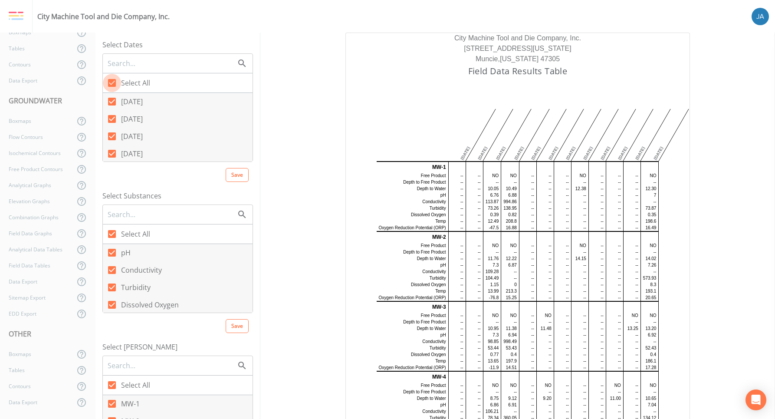
checkbox input "false"
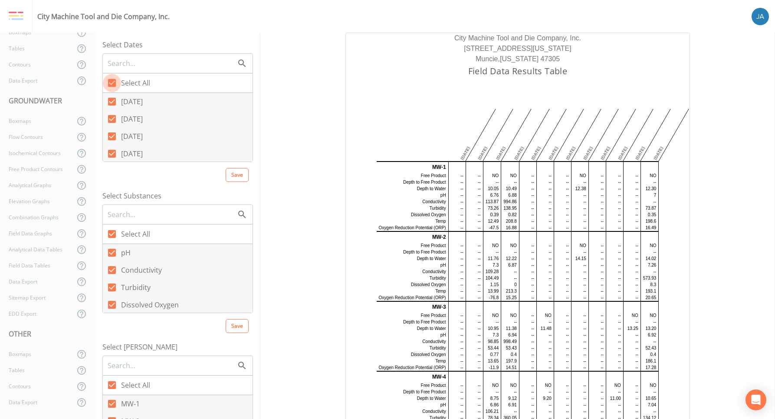
checkbox input "false"
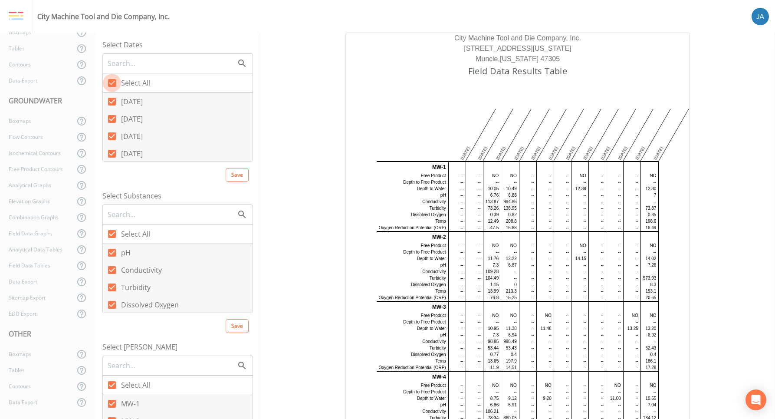
checkbox input "false"
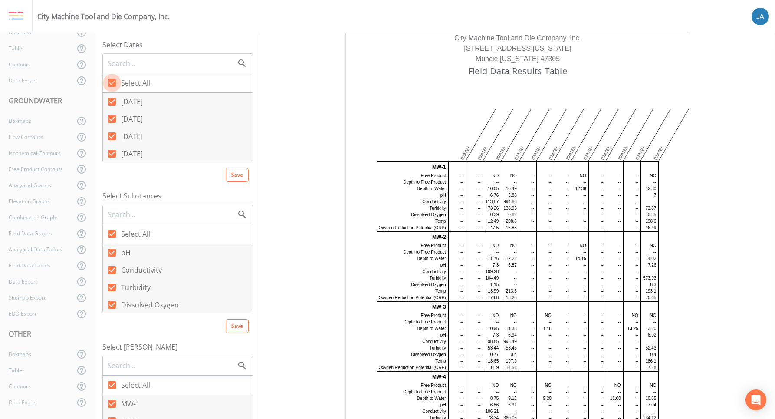
checkbox input "false"
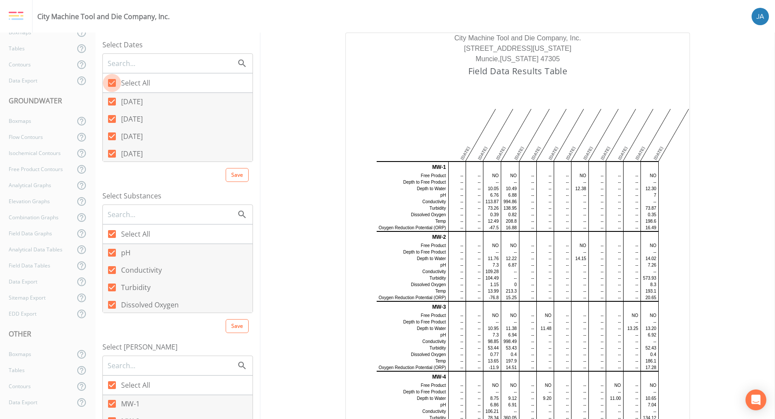
checkbox input "false"
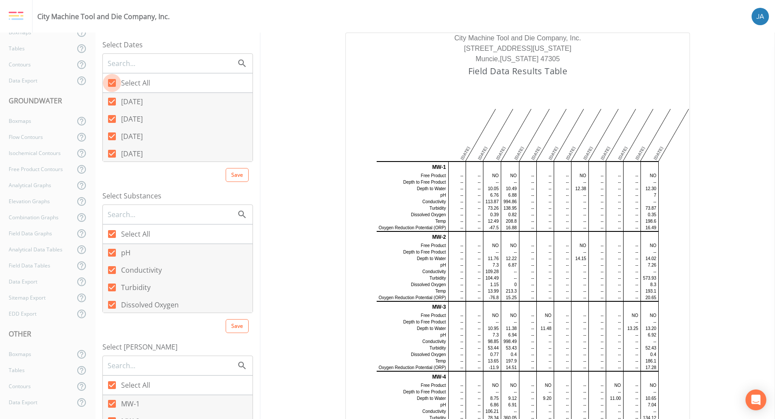
checkbox input "false"
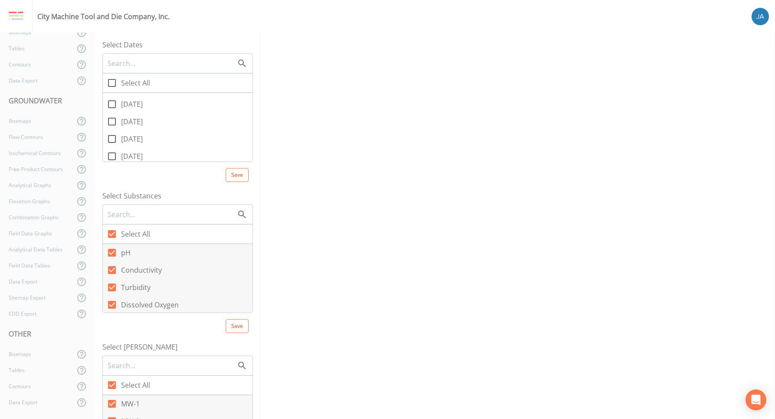
scroll to position [56, 0]
click at [111, 131] on input "[DATE]" at bounding box center [107, 127] width 9 height 9
checkbox input "true"
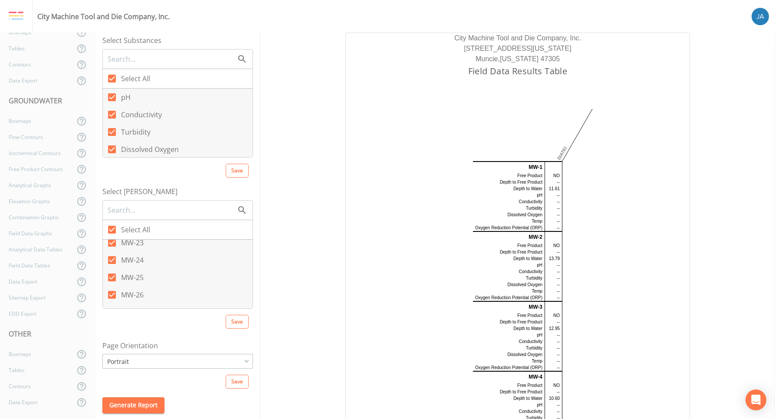
scroll to position [470, 0]
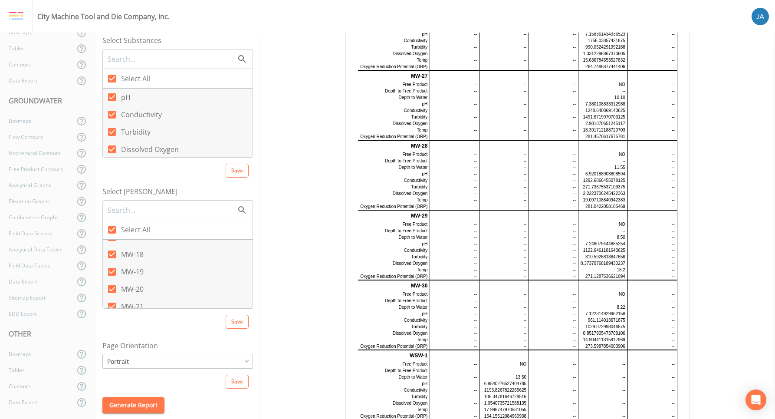
scroll to position [470, 0]
click at [31, 137] on div "Flow Contours" at bounding box center [37, 137] width 75 height 16
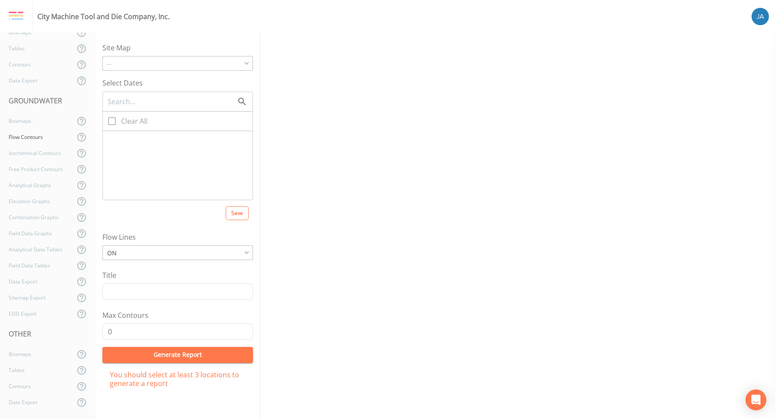
checkbox input "true"
type input "5"
click at [110, 160] on icon at bounding box center [112, 157] width 8 height 8
click at [110, 157] on input "[DATE]" at bounding box center [107, 152] width 9 height 9
checkbox input "true"
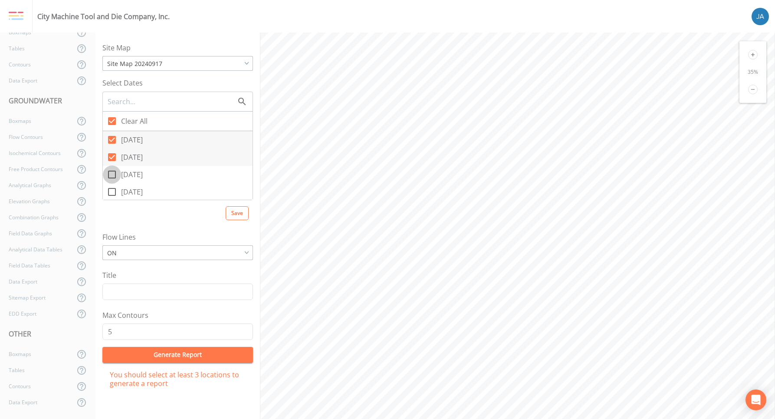
click at [111, 173] on icon at bounding box center [112, 174] width 10 height 10
click at [111, 173] on input "[DATE]" at bounding box center [107, 169] width 9 height 9
checkbox input "true"
click at [112, 187] on span at bounding box center [112, 192] width 18 height 18
click at [111, 187] on input "[DATE]" at bounding box center [107, 187] width 9 height 9
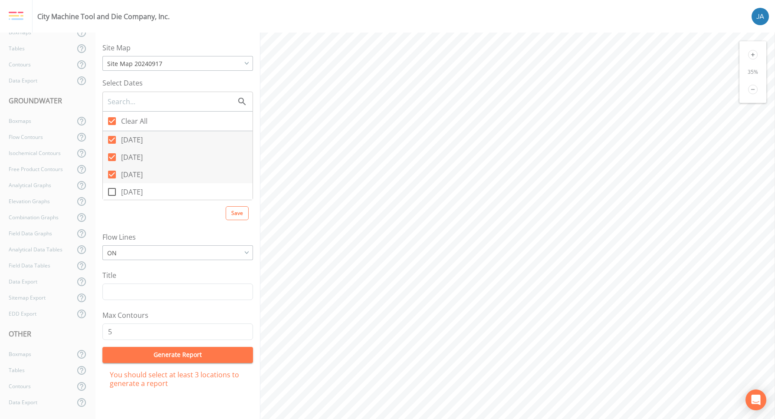
checkbox input "true"
click at [116, 166] on icon at bounding box center [112, 167] width 10 height 10
click at [111, 166] on input "[DATE]" at bounding box center [107, 162] width 9 height 9
checkbox input "true"
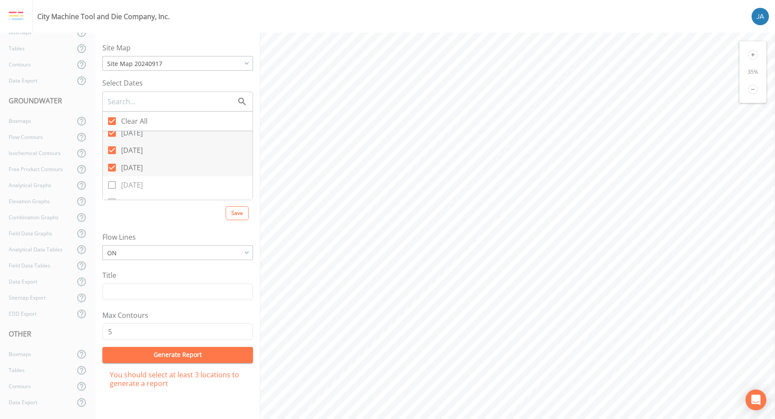
click at [748, 55] on icon at bounding box center [753, 55] width 10 height 10
click at [751, 55] on icon at bounding box center [753, 55] width 10 height 10
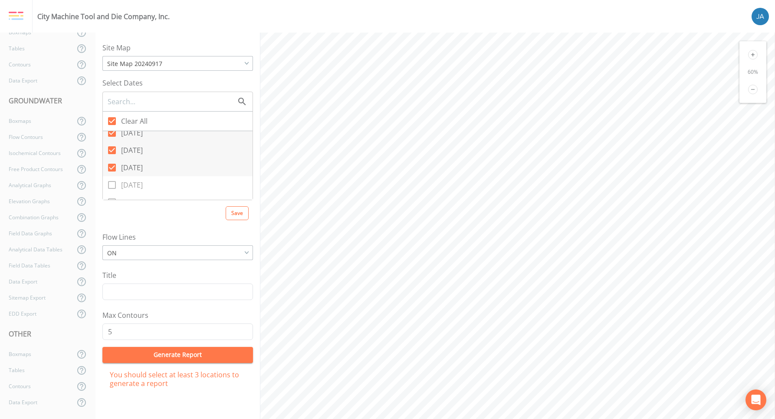
click at [751, 55] on icon at bounding box center [753, 55] width 10 height 10
click at [111, 120] on input "Clear All" at bounding box center [107, 116] width 9 height 9
checkbox input "false"
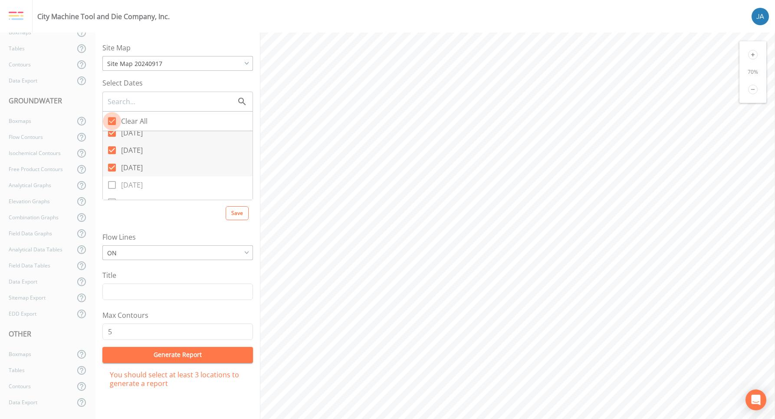
checkbox input "false"
click at [111, 183] on input "[DATE]" at bounding box center [107, 180] width 9 height 9
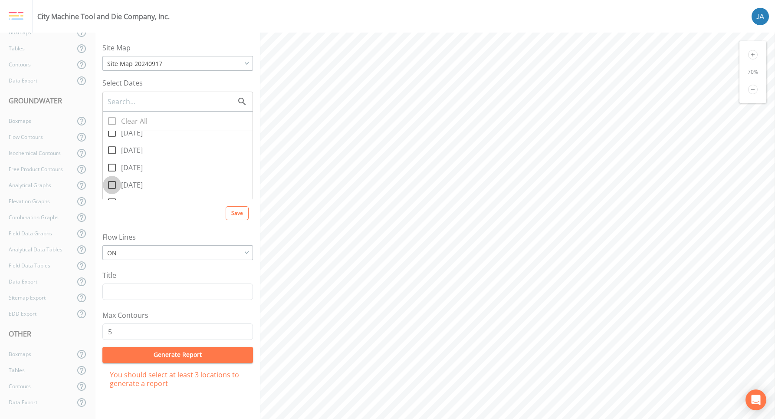
checkbox input "true"
click at [753, 50] on icon at bounding box center [753, 55] width 10 height 10
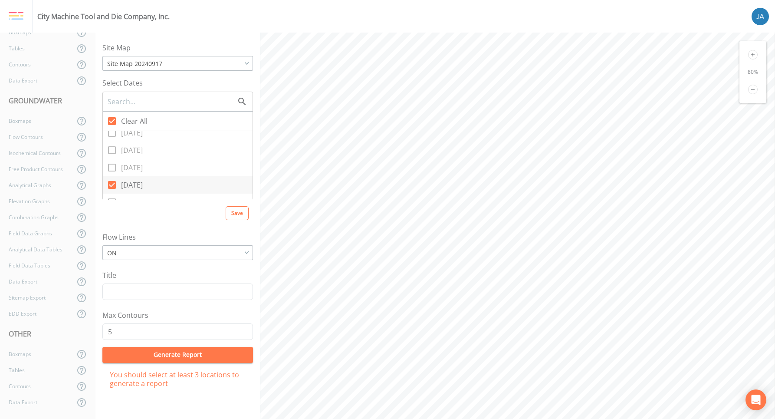
click at [753, 50] on icon at bounding box center [753, 55] width 10 height 10
click at [138, 349] on button "Generate Report" at bounding box center [177, 355] width 151 height 16
click at [750, 87] on icon at bounding box center [753, 90] width 10 height 10
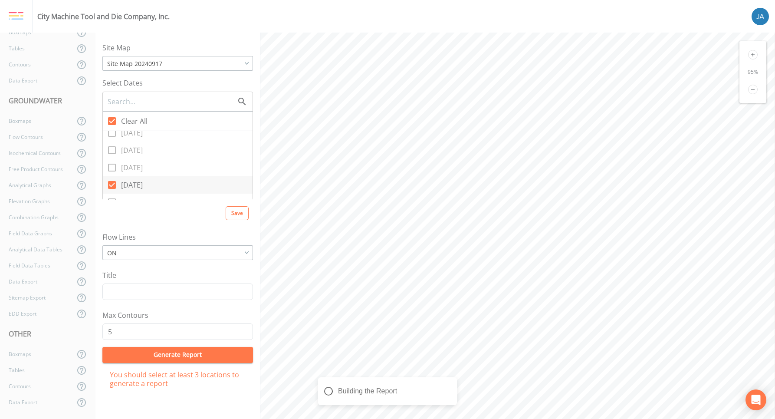
click at [750, 87] on icon at bounding box center [753, 90] width 10 height 10
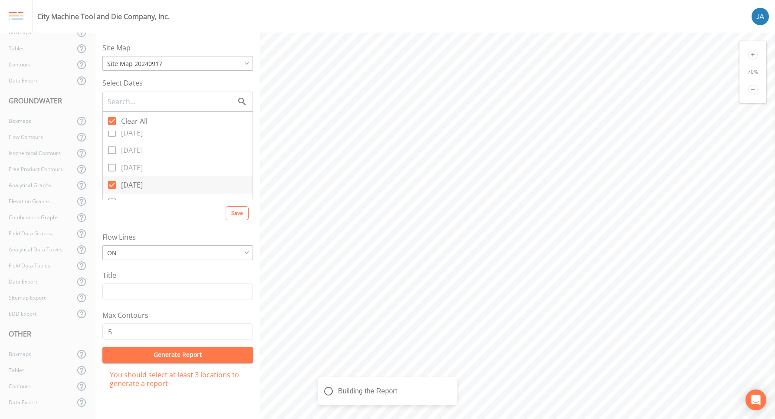
click at [750, 87] on icon at bounding box center [753, 90] width 10 height 10
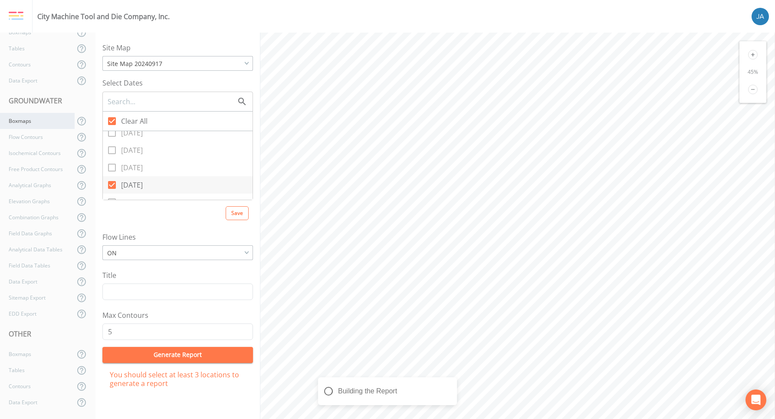
click at [33, 121] on div "Boxmaps" at bounding box center [37, 121] width 75 height 16
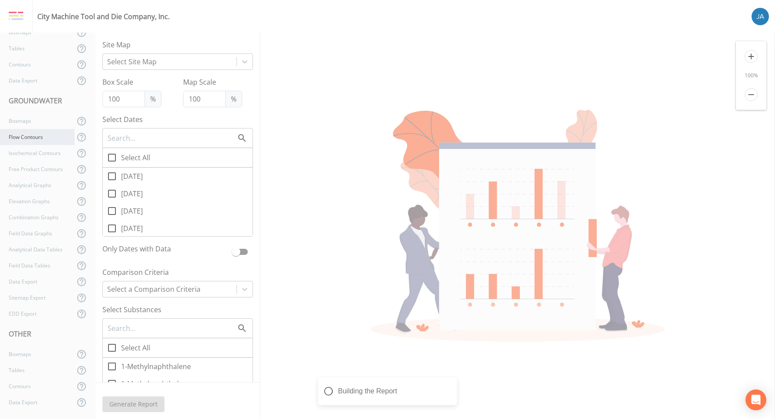
click at [27, 141] on div "Flow Contours" at bounding box center [37, 137] width 75 height 16
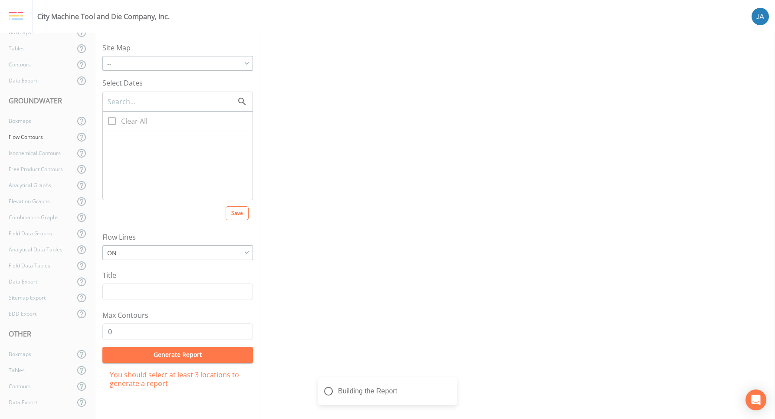
checkbox input "true"
type input "5"
click at [334, 391] on div "Building the Report" at bounding box center [387, 391] width 139 height 28
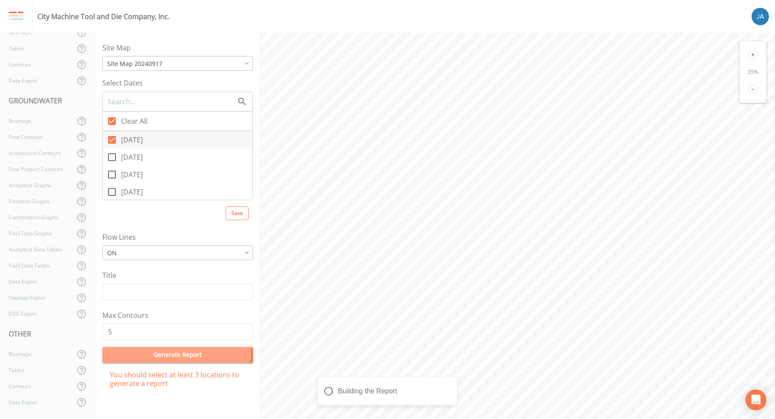
click at [158, 348] on button "Generate Report" at bounding box center [177, 355] width 151 height 16
click at [110, 138] on input "[DATE]" at bounding box center [107, 135] width 9 height 9
checkbox input "false"
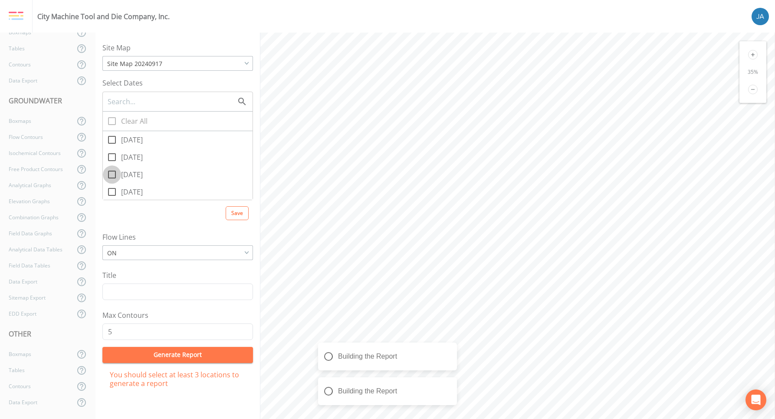
click at [111, 177] on icon at bounding box center [112, 174] width 10 height 10
click at [111, 174] on input "[DATE]" at bounding box center [107, 169] width 9 height 9
checkbox input "true"
click at [163, 351] on button "Generate Report" at bounding box center [177, 355] width 151 height 16
